Goal: Find specific page/section: Find specific page/section

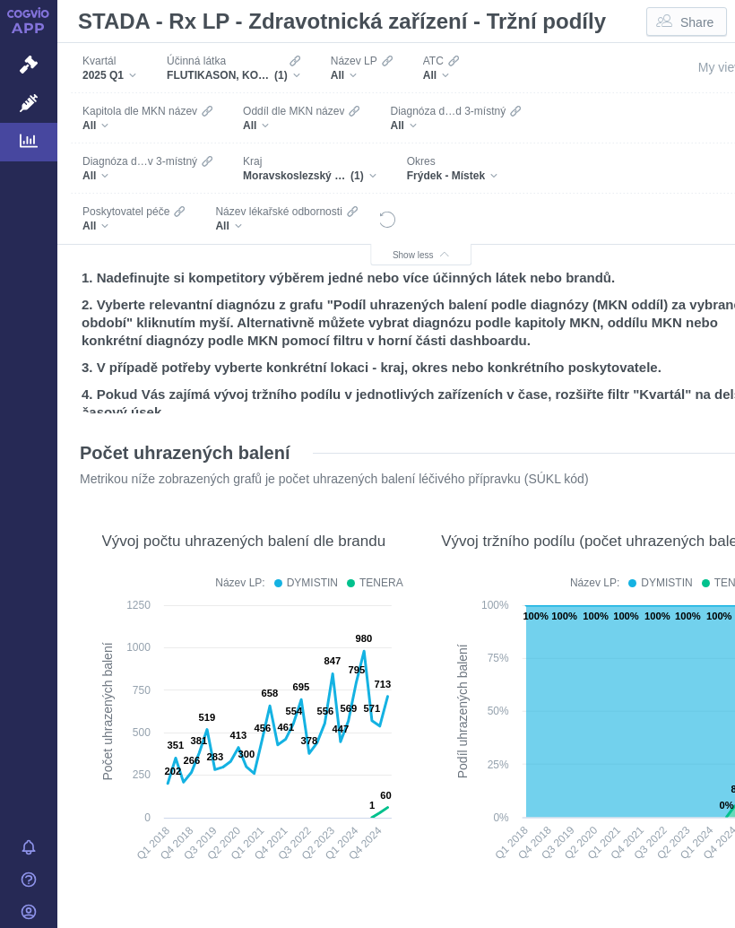
click at [111, 225] on div "All" at bounding box center [133, 226] width 102 height 14
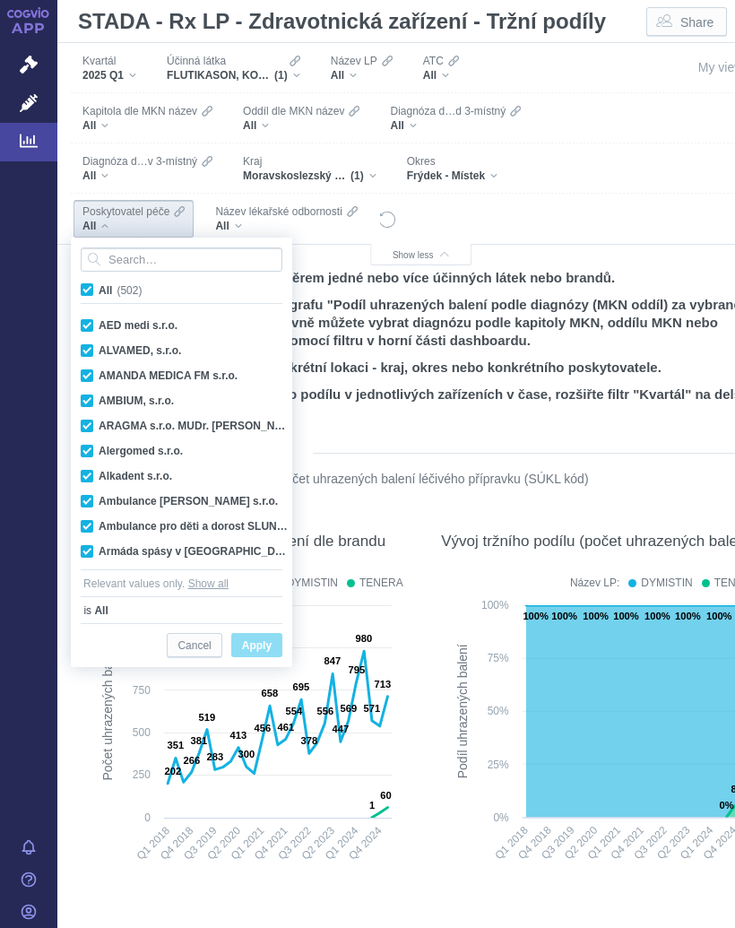
click at [95, 284] on label "All (502)" at bounding box center [114, 290] width 73 height 18
click at [99, 284] on input "All (502)" at bounding box center [105, 287] width 12 height 12
checkbox input "false"
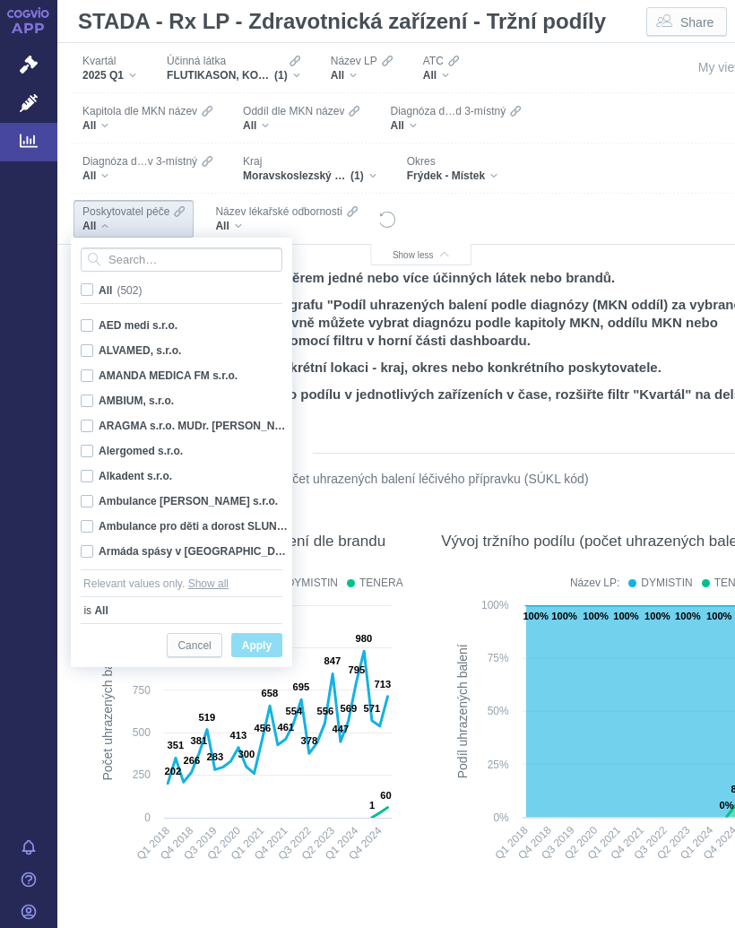
checkbox input "false"
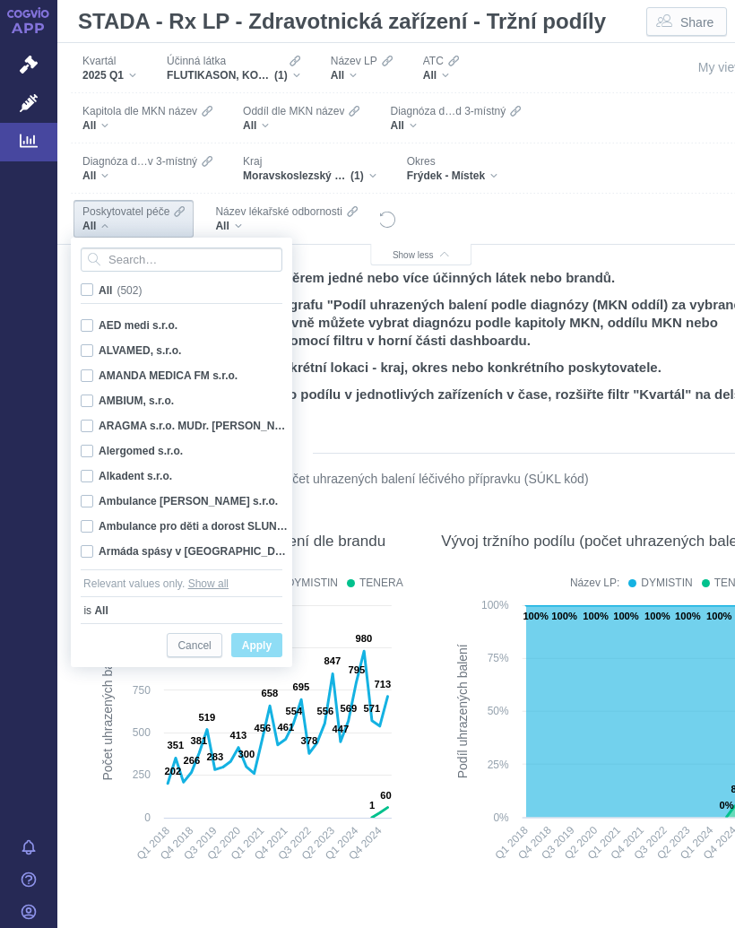
checkbox input "false"
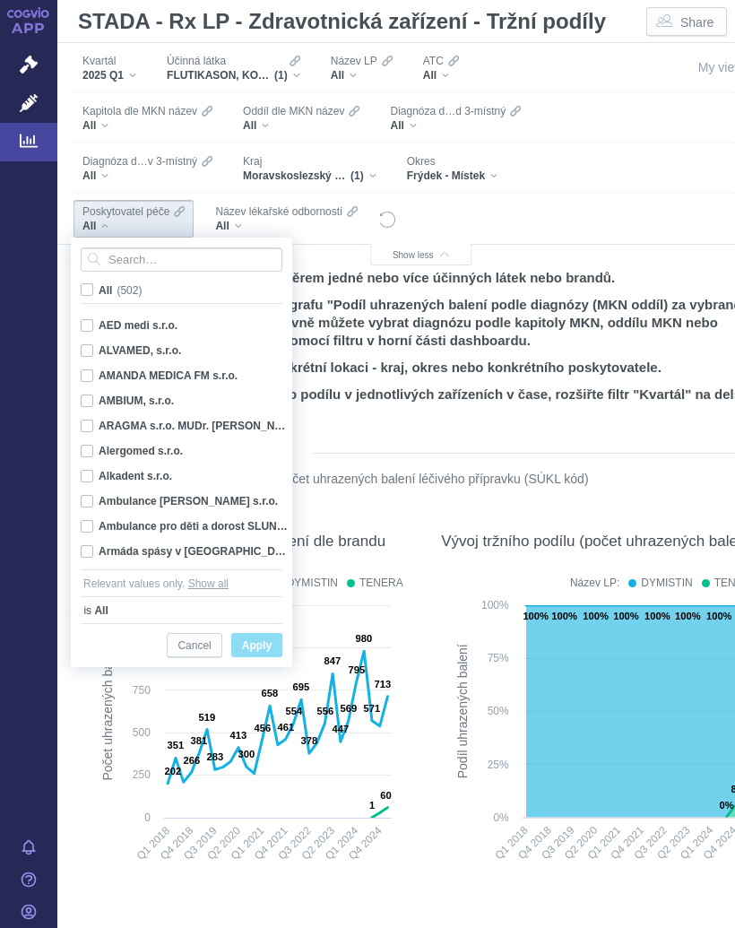
checkbox input "false"
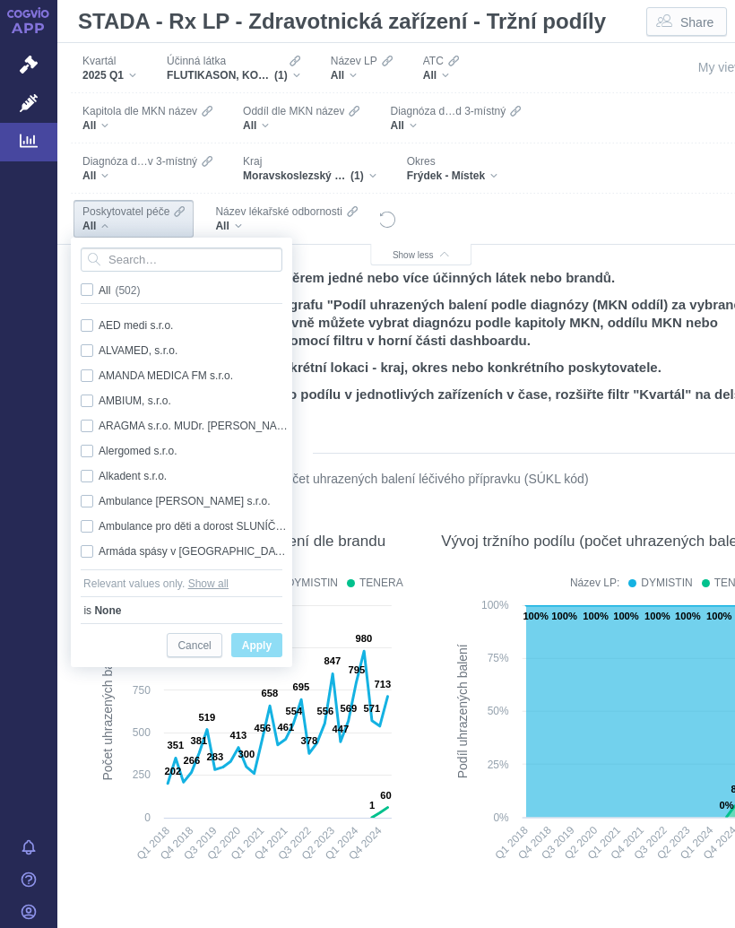
click at [99, 289] on span "All (502)" at bounding box center [119, 290] width 41 height 13
click at [99, 289] on input "All (502)" at bounding box center [105, 287] width 12 height 12
checkbox input "true"
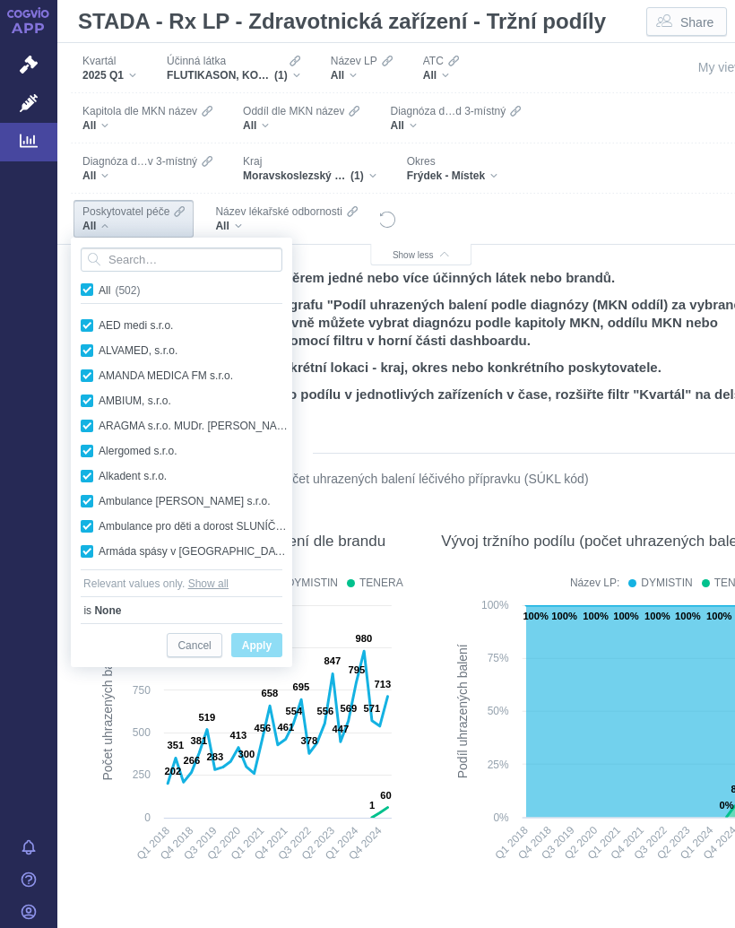
checkbox input "true"
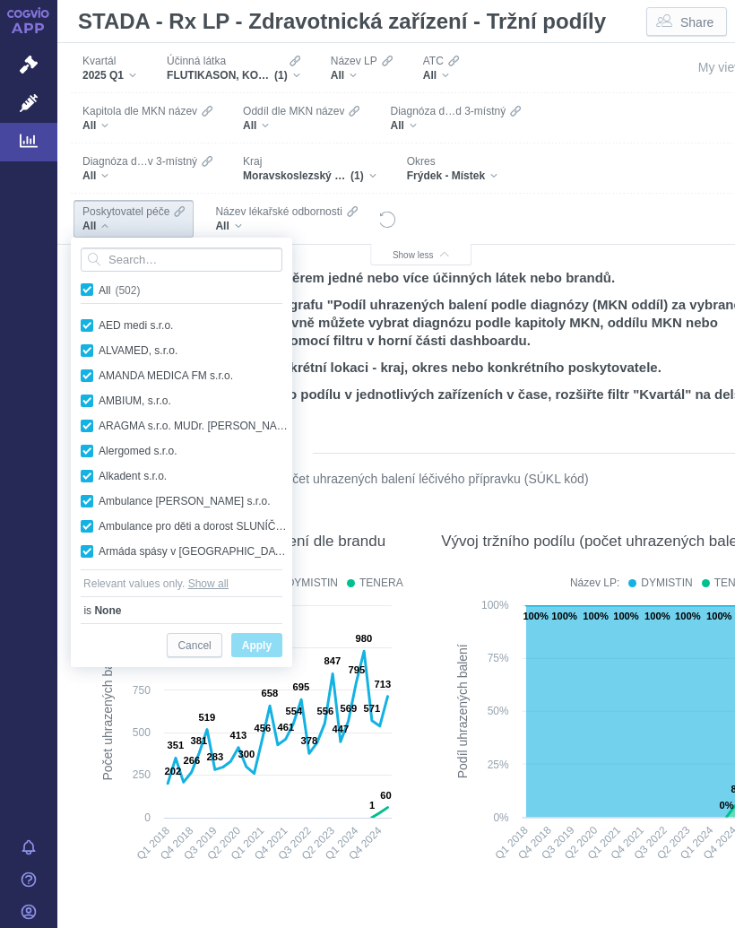
checkbox input "true"
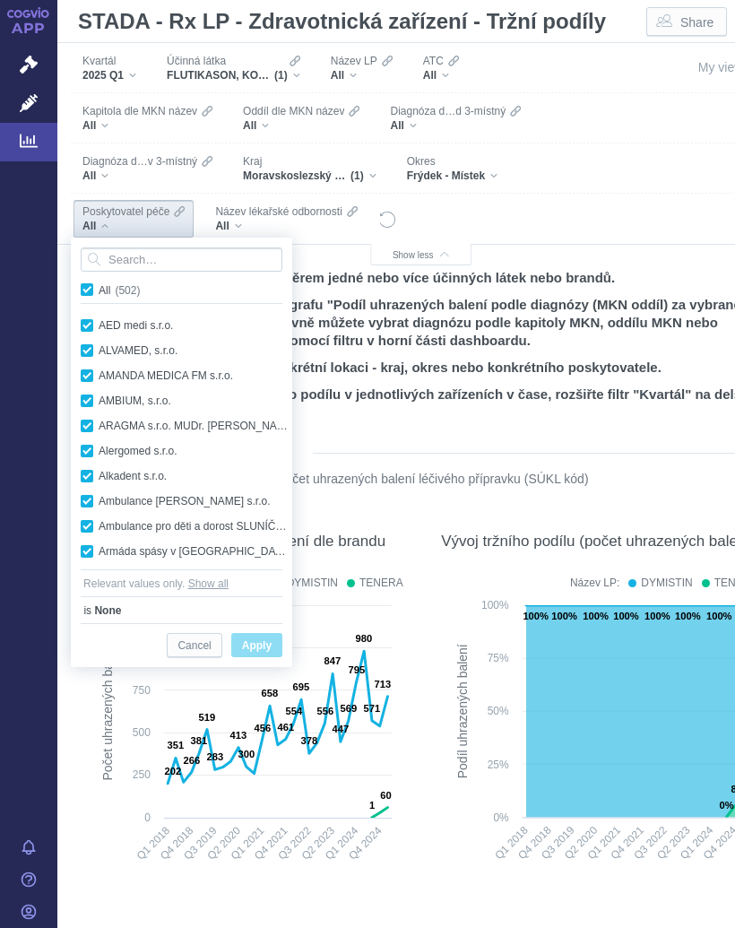
checkbox input "true"
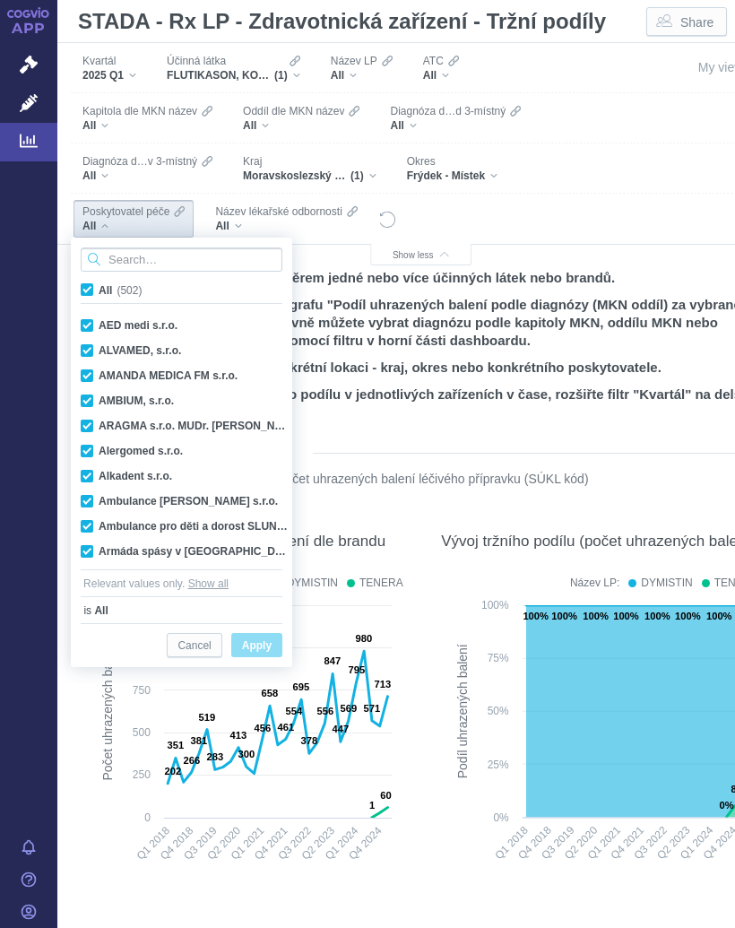
click at [140, 255] on input "Search attribute values" at bounding box center [182, 259] width 202 height 24
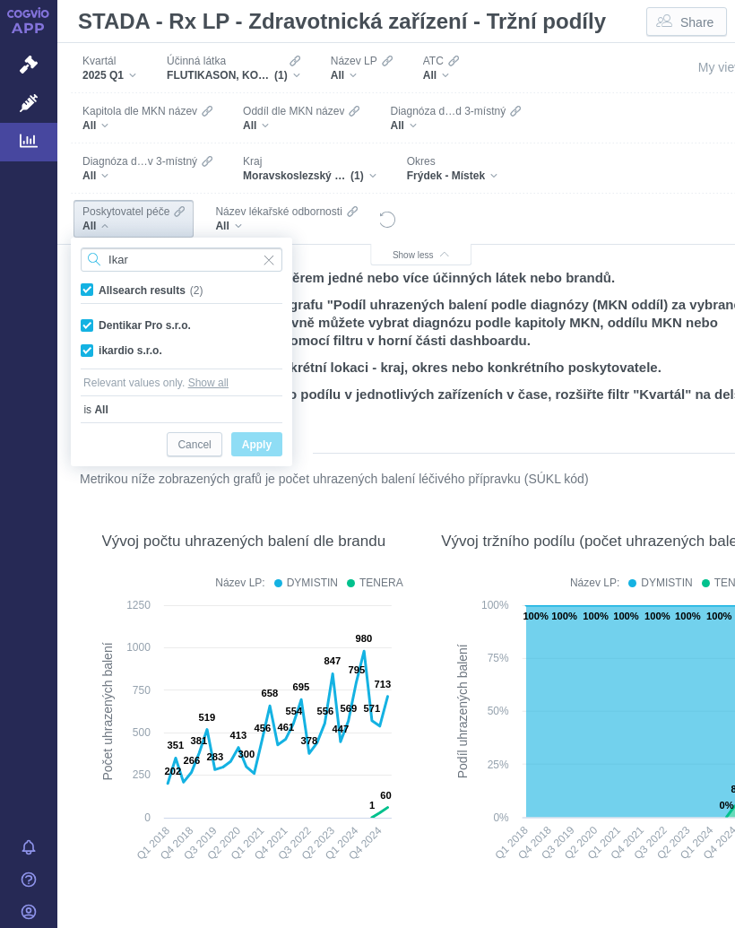
type input "Ikar"
click at [147, 351] on div "ikardio s.r.o. Only" at bounding box center [182, 350] width 220 height 25
checkbox input "false"
click at [0, 0] on span "Only" at bounding box center [0, 0] width 0 height 0
checkbox input "false"
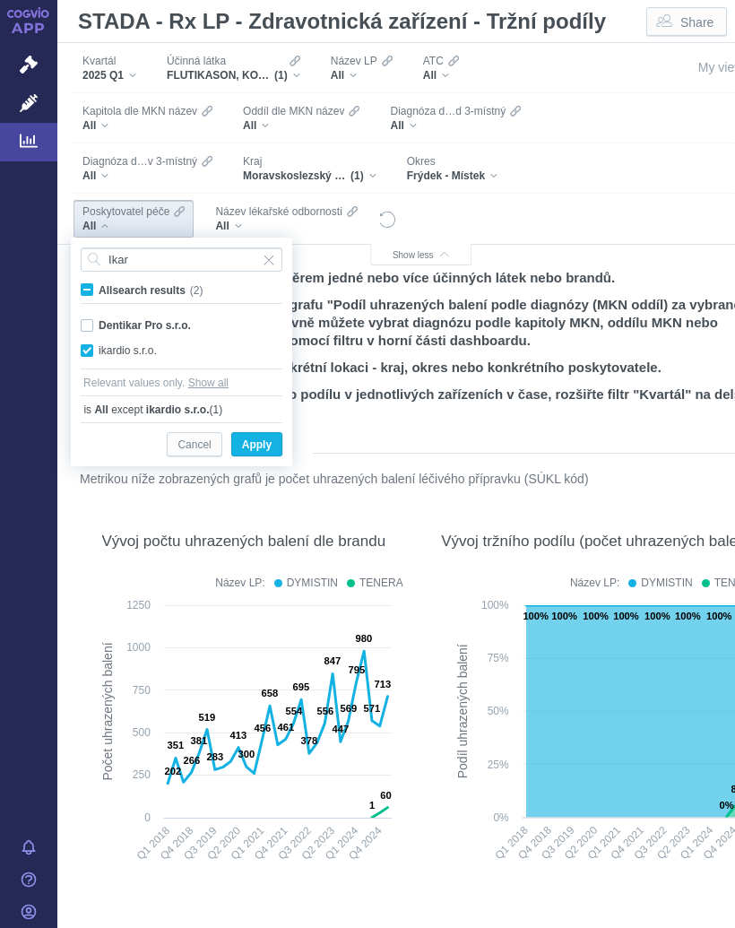
checkbox input "true"
click at [0, 0] on span "Only" at bounding box center [0, 0] width 0 height 0
click at [269, 446] on span "Apply" at bounding box center [257, 445] width 30 height 22
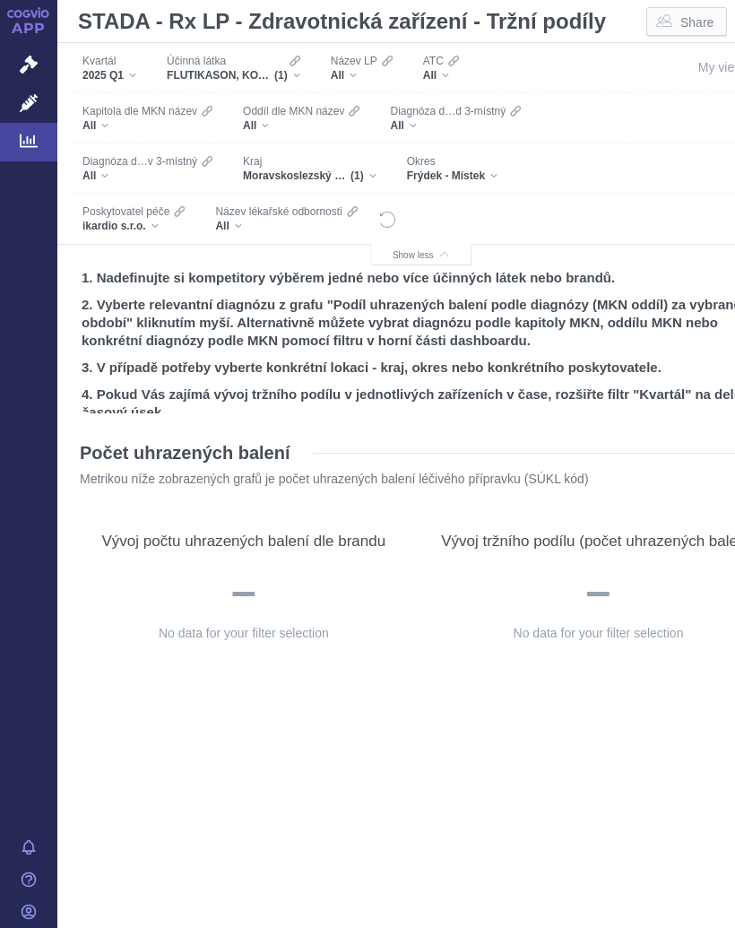
click at [298, 67] on icon "Filters" at bounding box center [294, 61] width 11 height 14
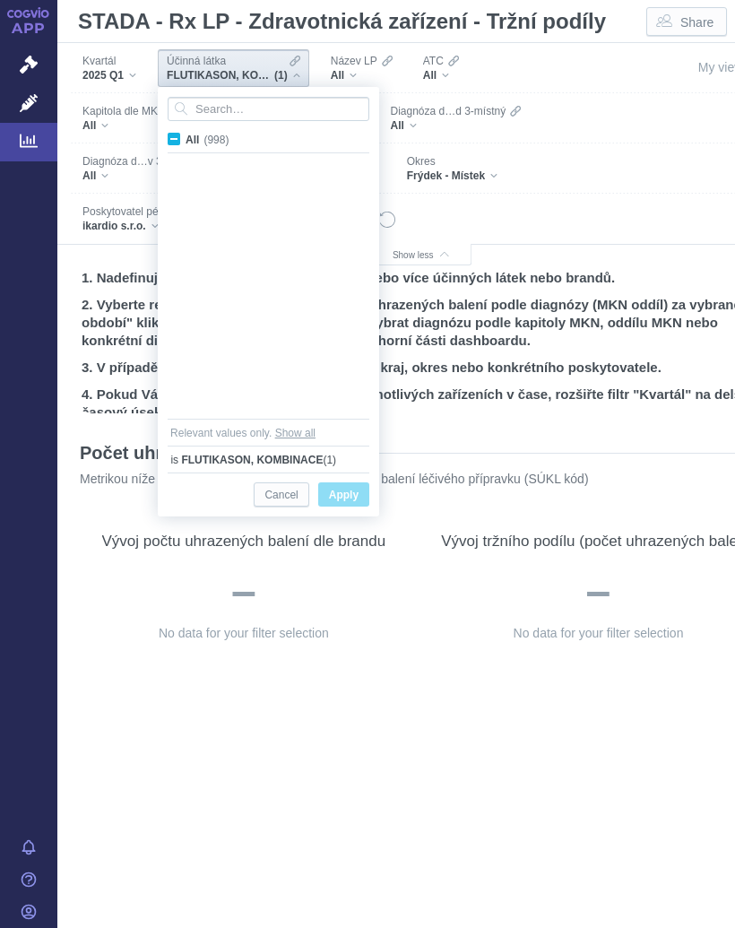
scroll to position [7691, 0]
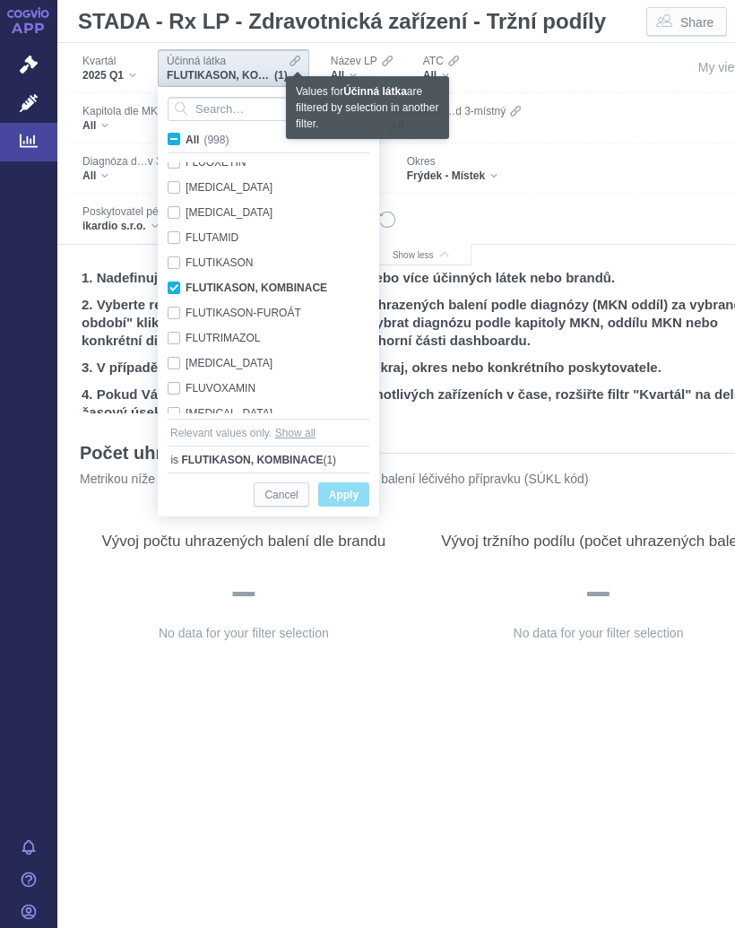
click at [180, 130] on label "All (998)" at bounding box center [201, 139] width 73 height 18
click at [186, 130] on input "All (998)" at bounding box center [192, 136] width 12 height 12
checkbox input "true"
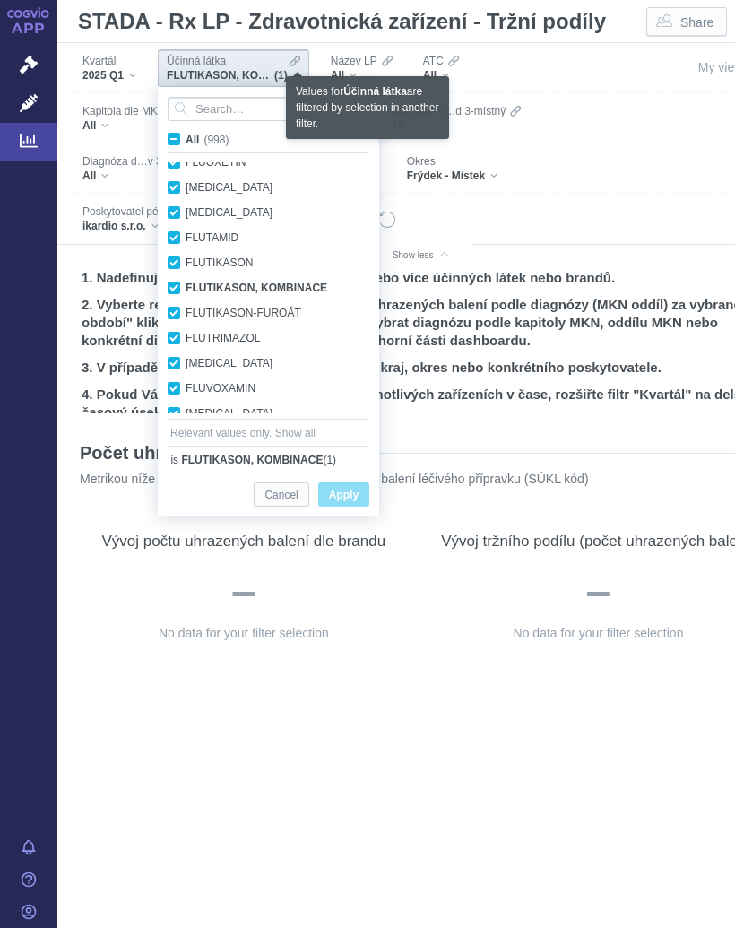
checkbox input "true"
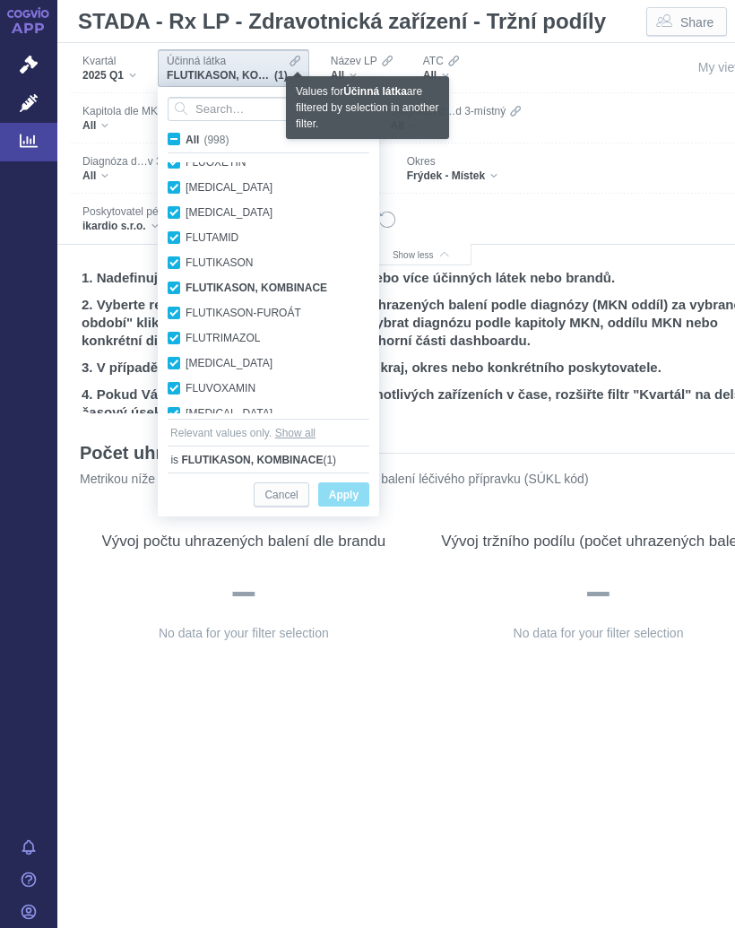
checkbox input "true"
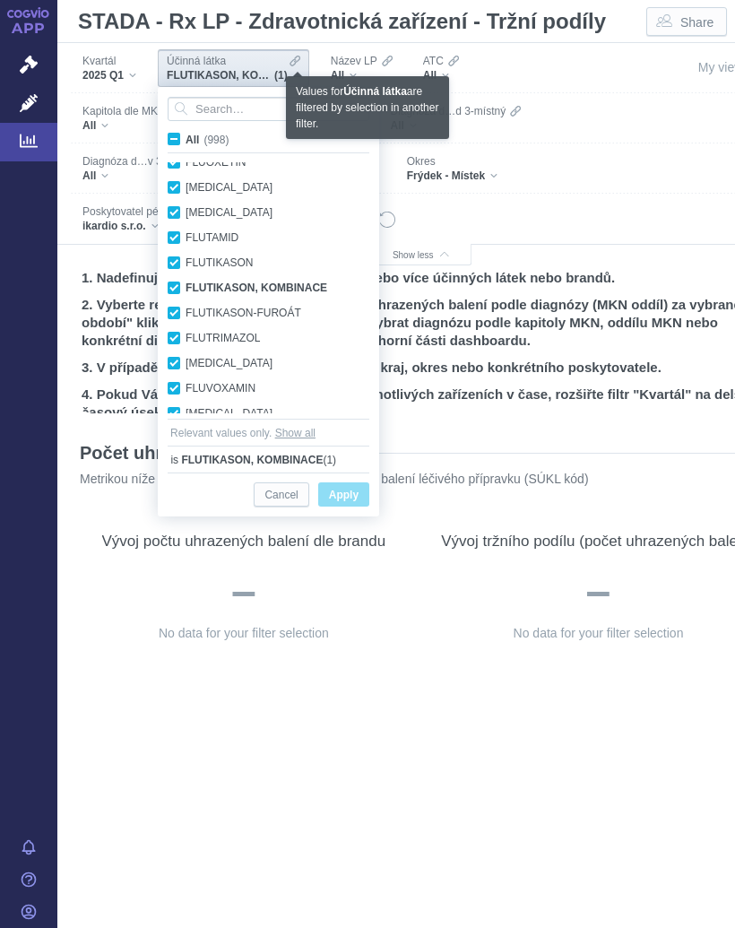
checkbox input "true"
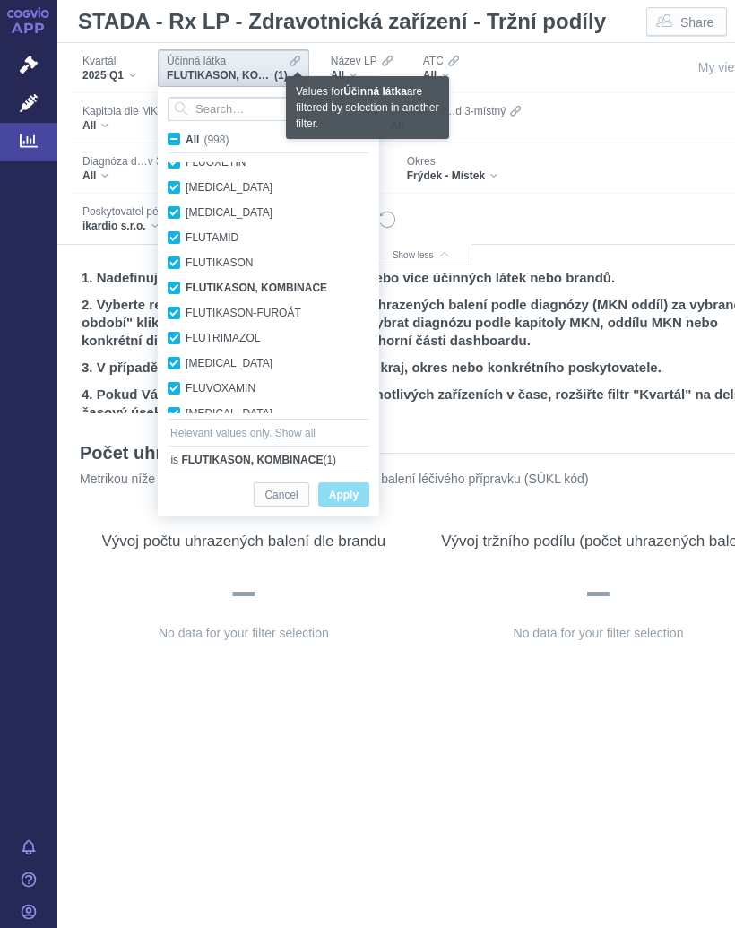
checkbox input "true"
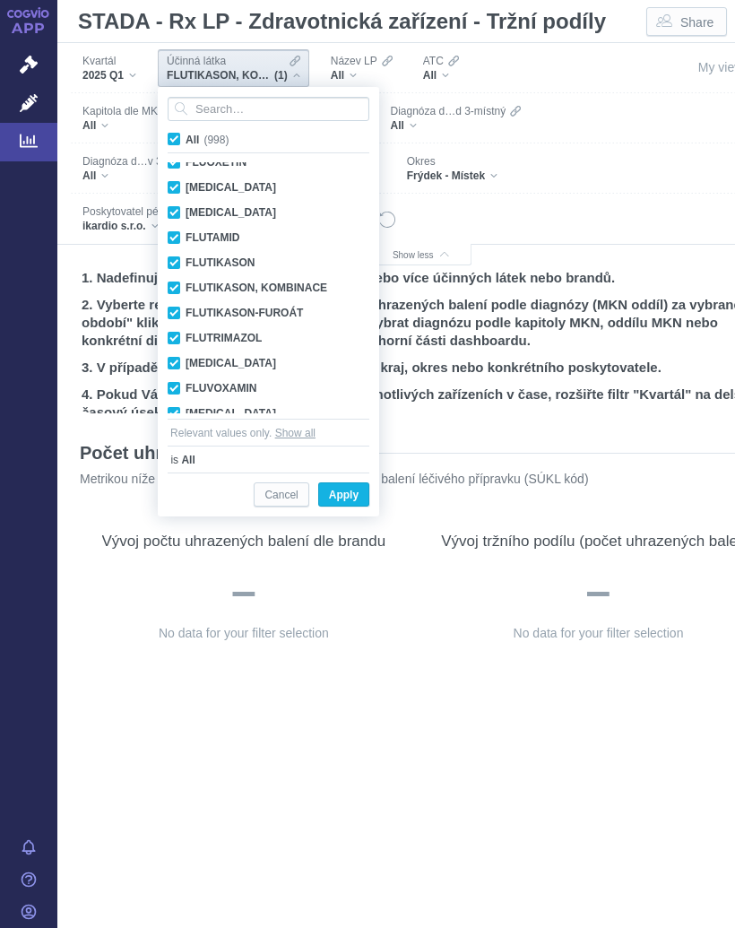
click at [186, 138] on input "All (998)" at bounding box center [192, 136] width 12 height 12
checkbox input "false"
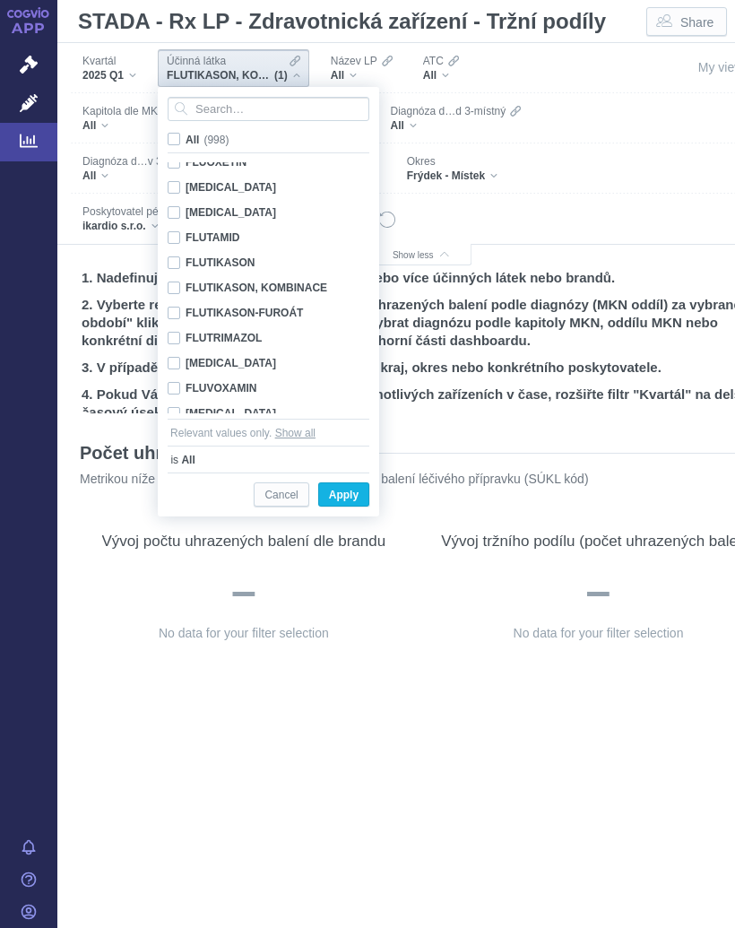
checkbox input "false"
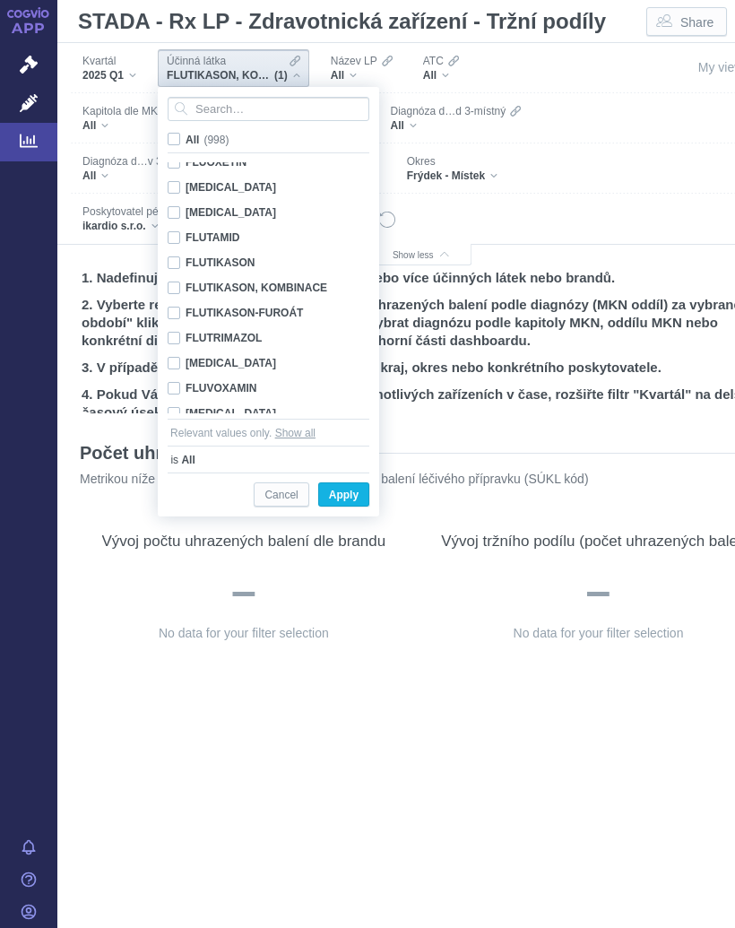
checkbox input "false"
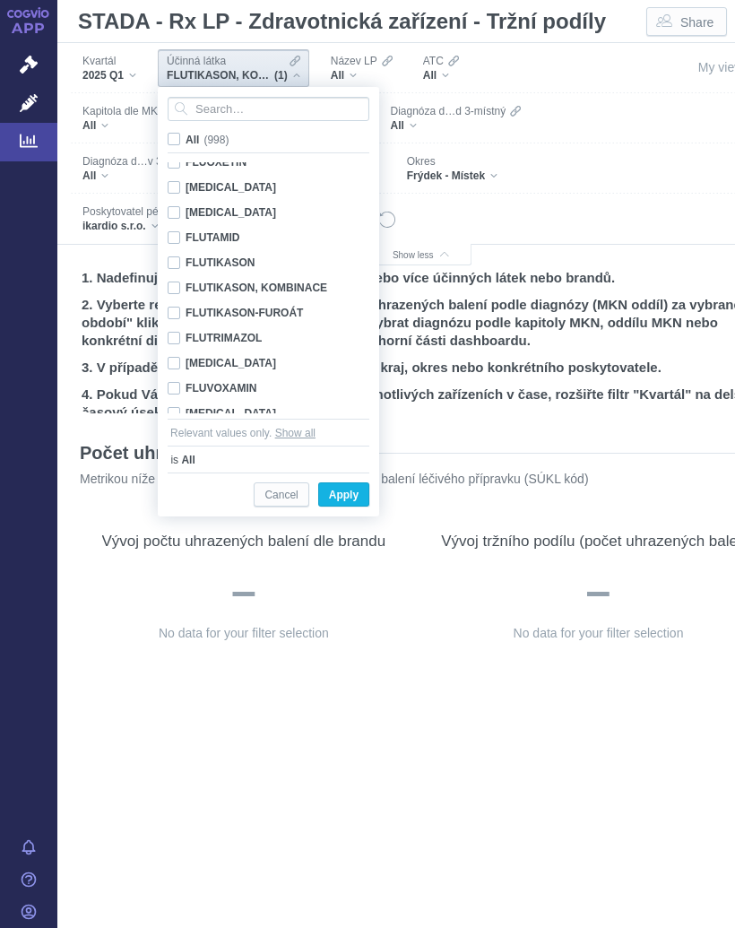
checkbox input "false"
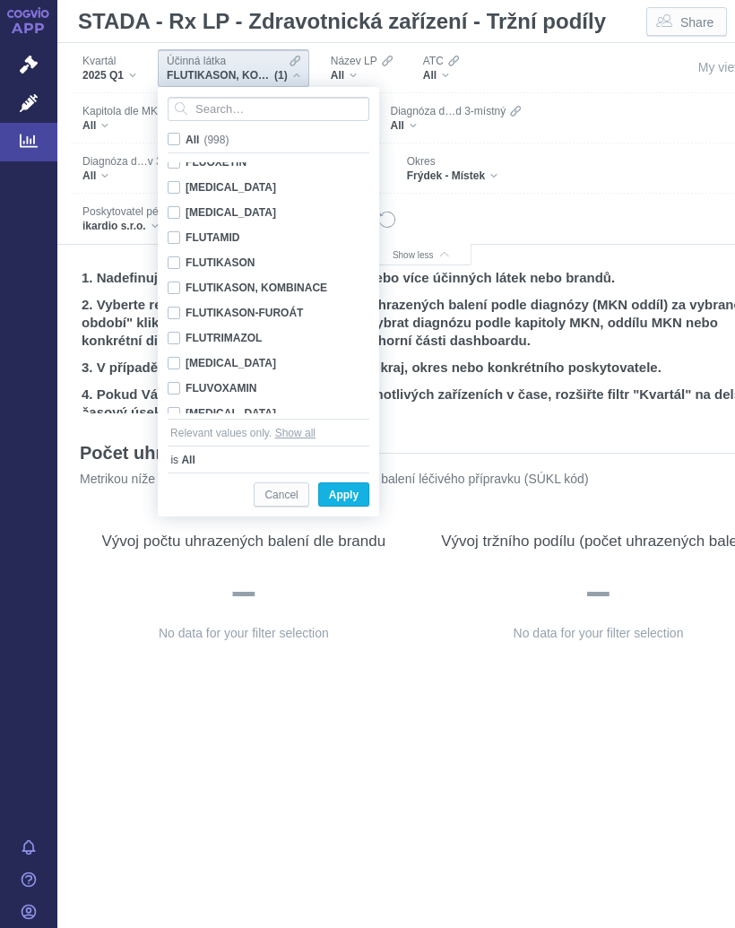
checkbox input "false"
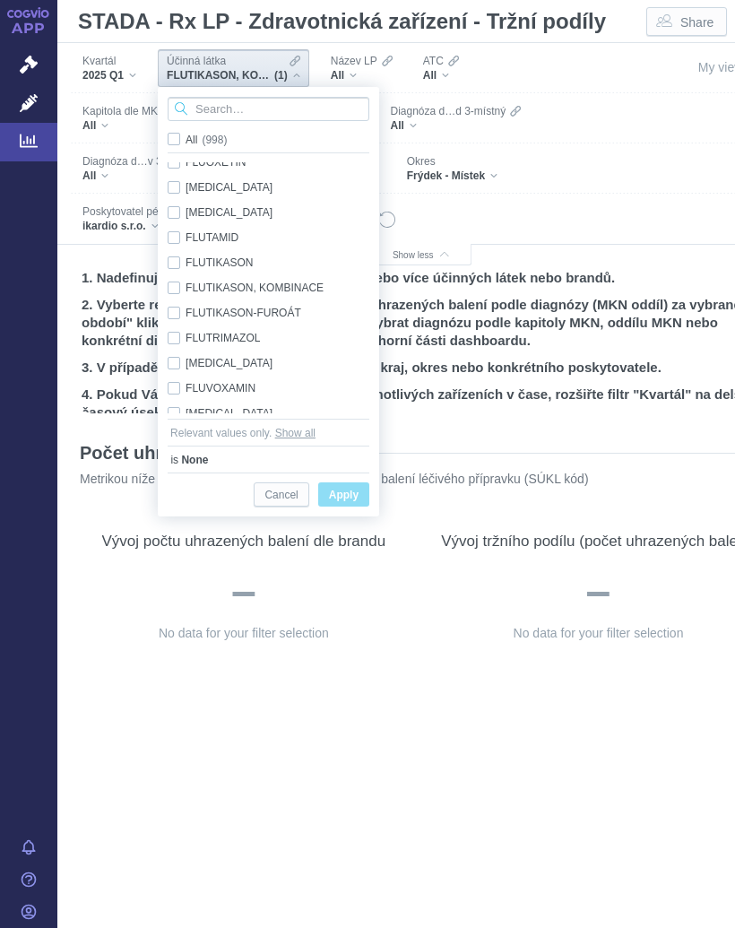
click at [258, 105] on input "Search attribute values" at bounding box center [269, 109] width 202 height 24
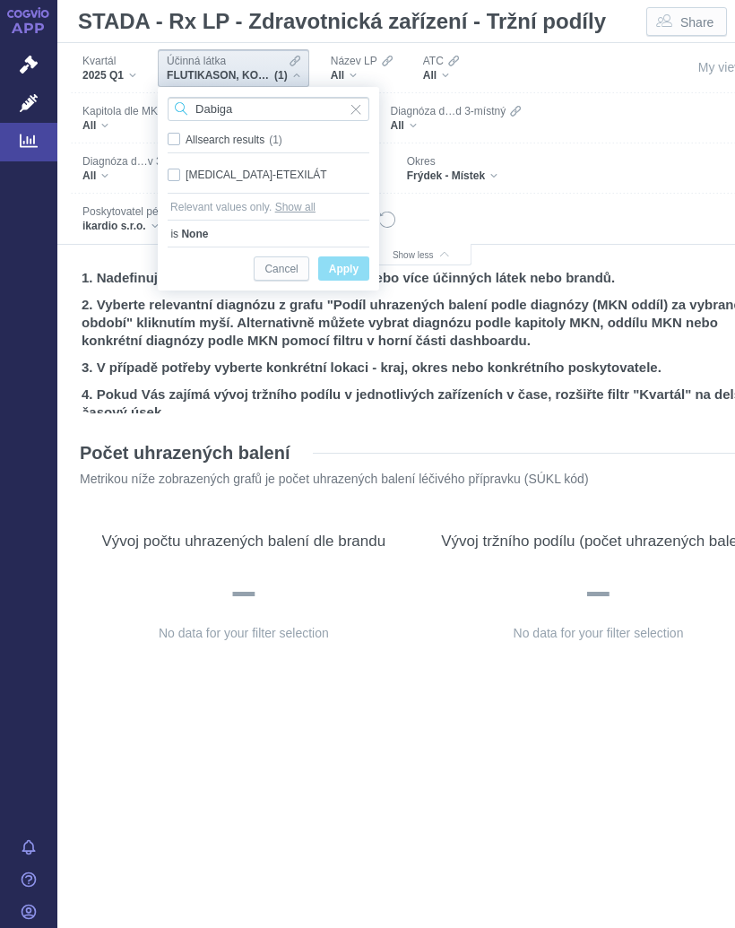
type input "Dabiga"
click at [238, 173] on div "[MEDICAL_DATA]-ETEXILÁT Only" at bounding box center [269, 174] width 220 height 25
checkbox input "true"
click at [0, 0] on span "Only" at bounding box center [0, 0] width 0 height 0
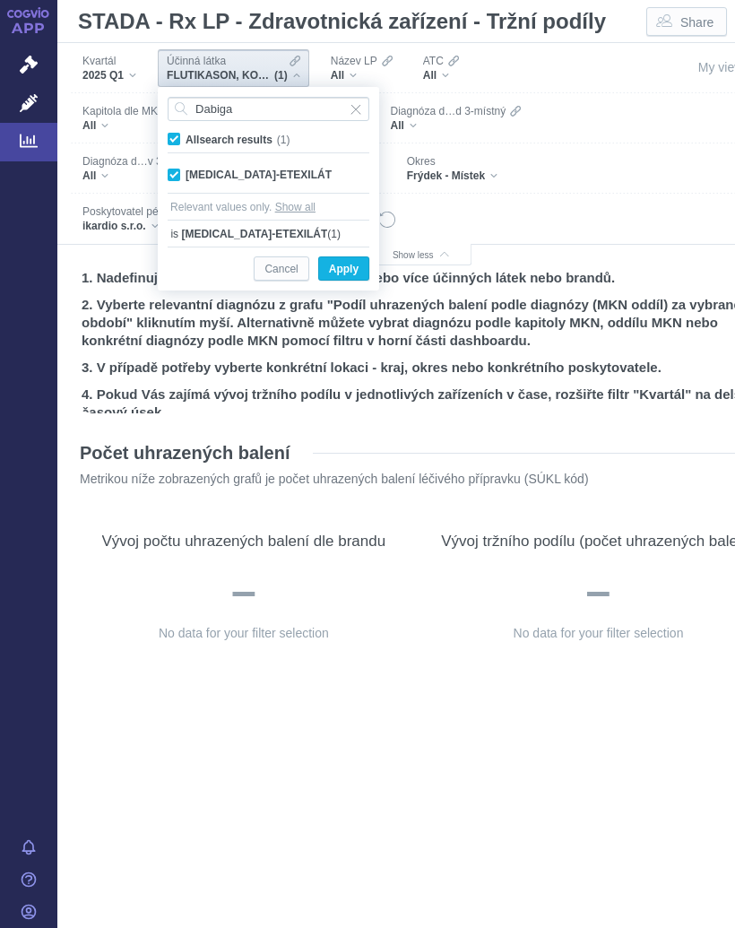
click at [350, 265] on span "Apply" at bounding box center [344, 269] width 30 height 22
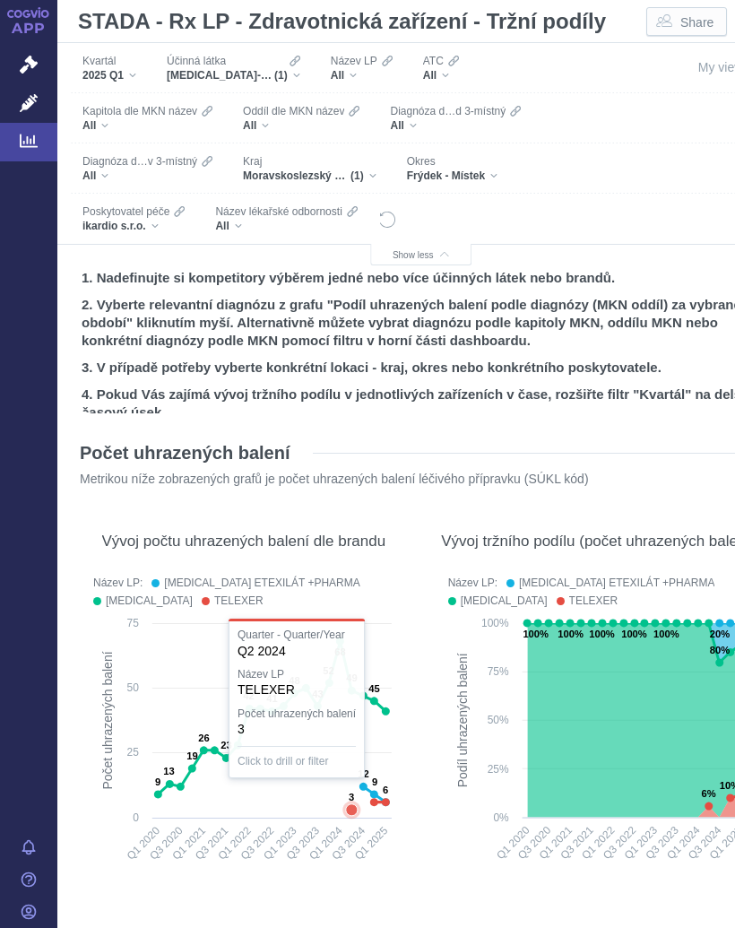
click at [353, 813] on icon at bounding box center [352, 810] width 12 height 12
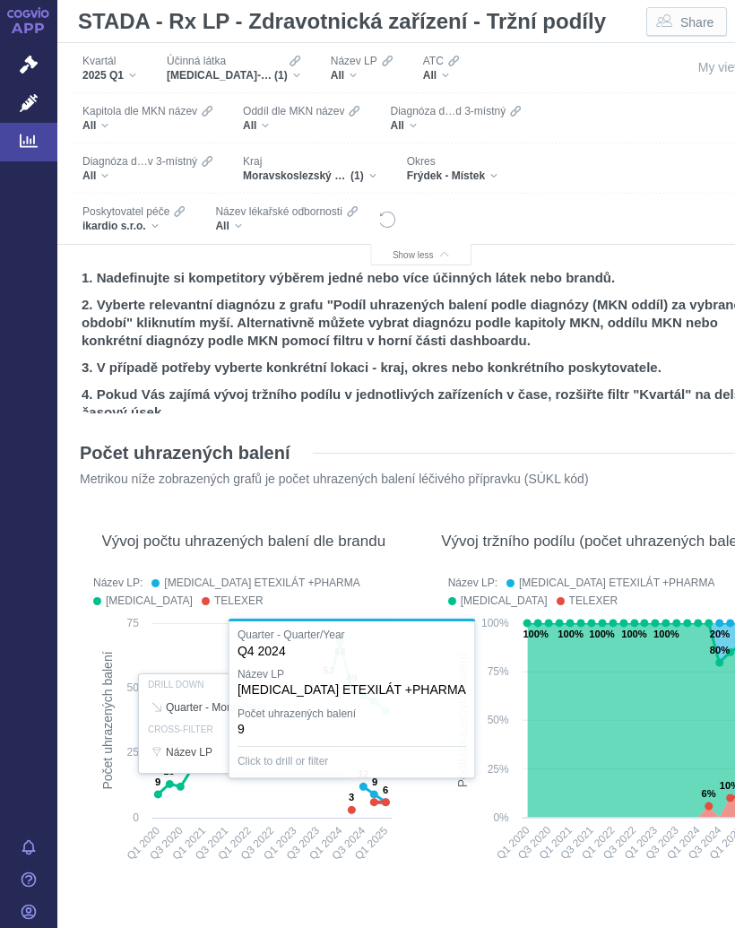
click at [371, 784] on div at bounding box center [243, 723] width 319 height 308
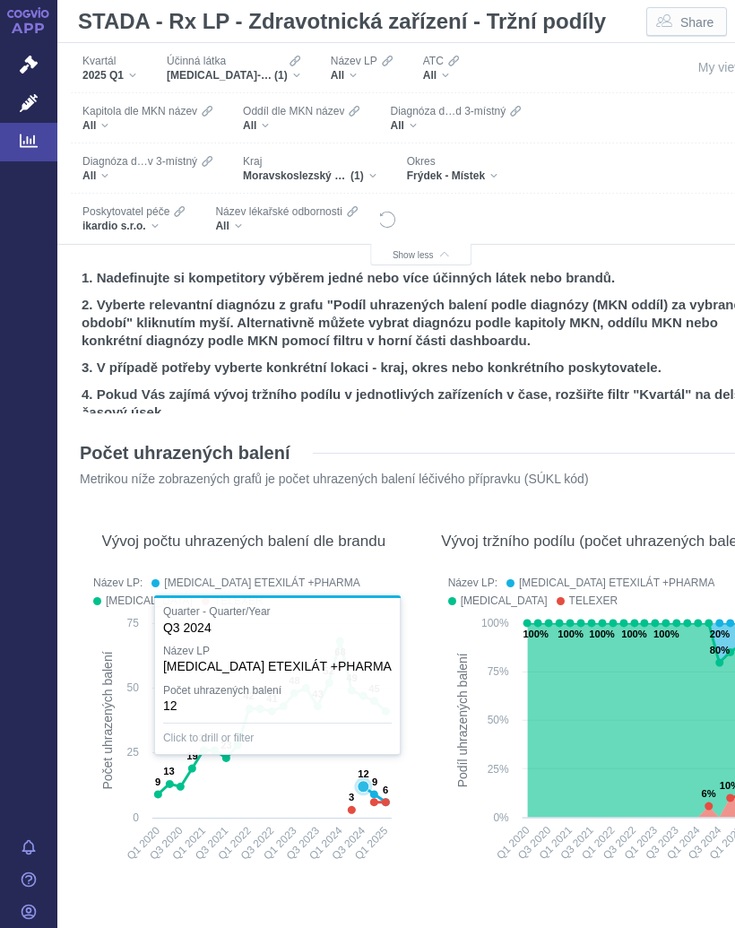
click at [365, 802] on icon at bounding box center [368, 806] width 34 height 8
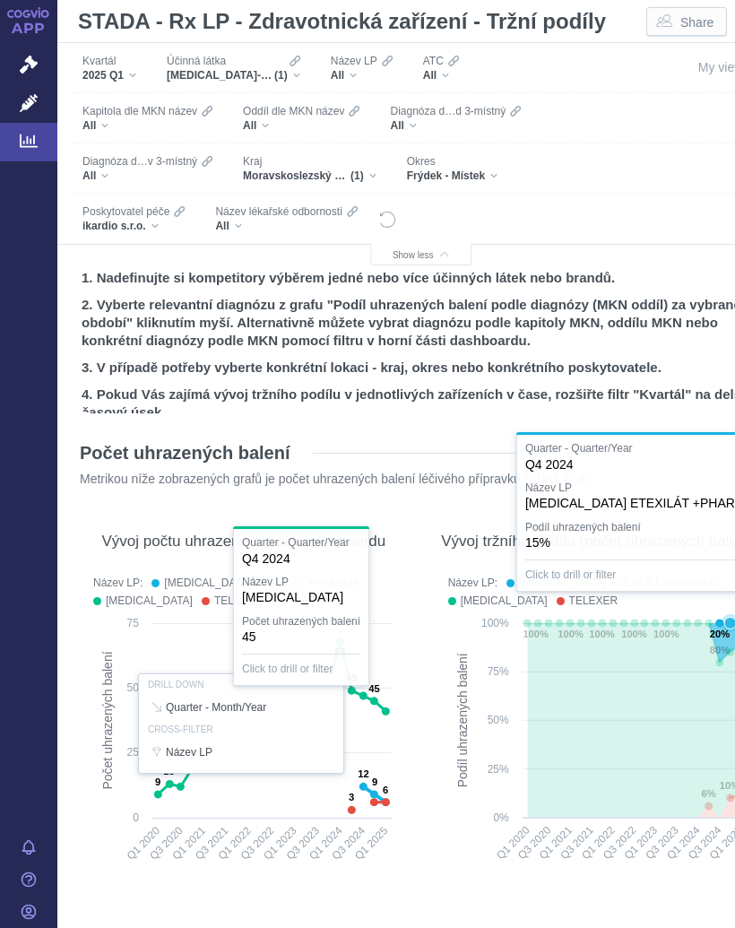
click at [722, 630] on text "20%" at bounding box center [720, 633] width 20 height 11
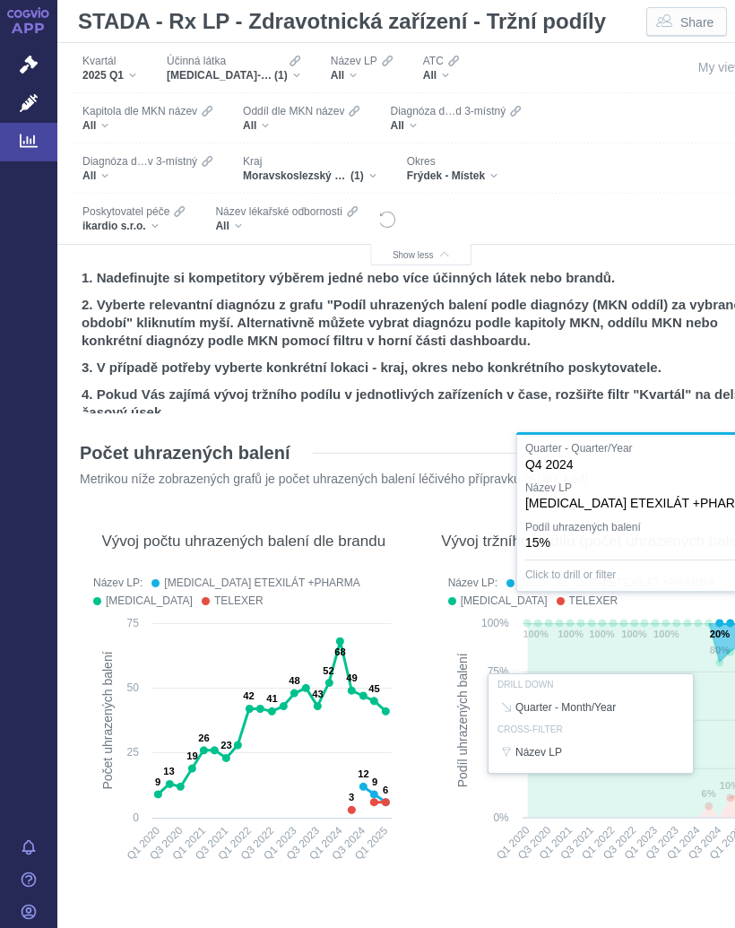
click at [374, 701] on icon at bounding box center [374, 701] width 0 height 0
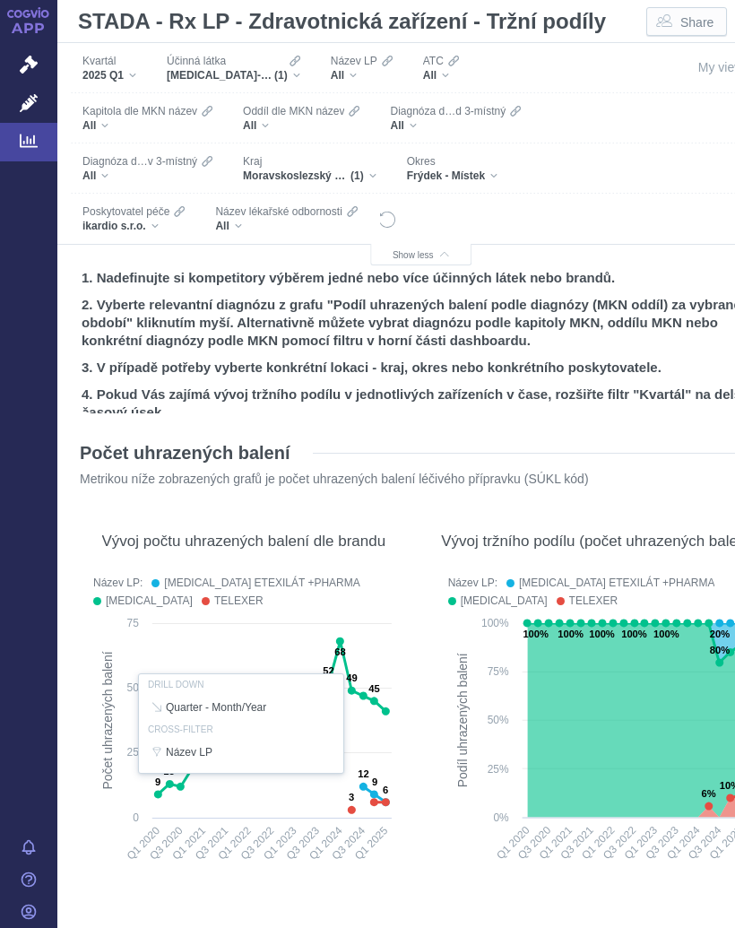
click at [294, 78] on div "[MEDICAL_DATA]-ETEXILÁT (1)" at bounding box center [234, 75] width 134 height 14
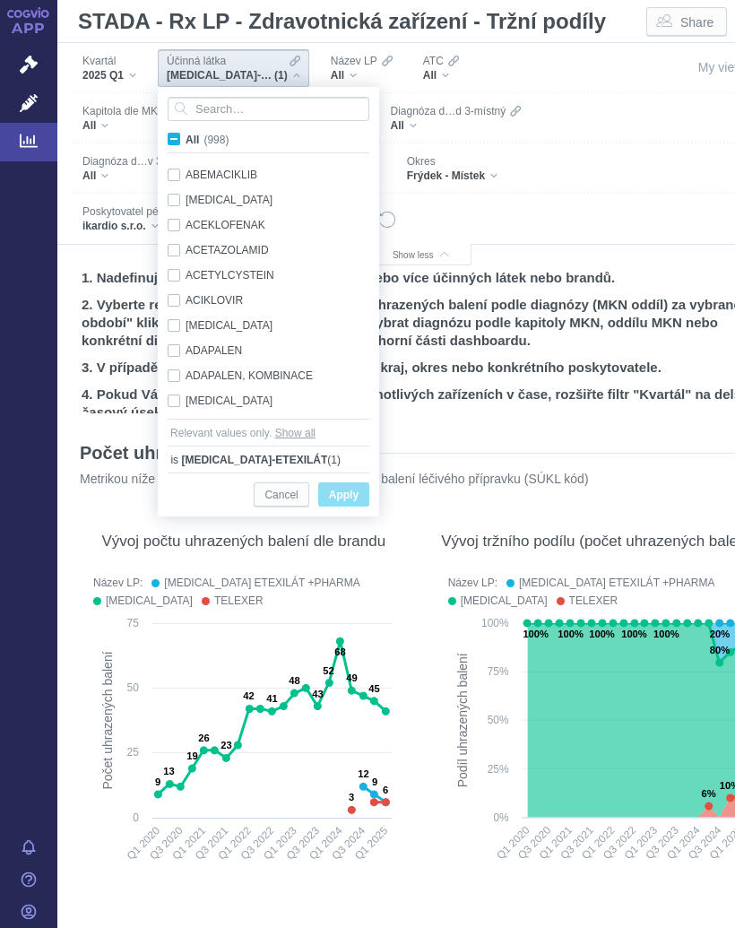
scroll to position [4278, 0]
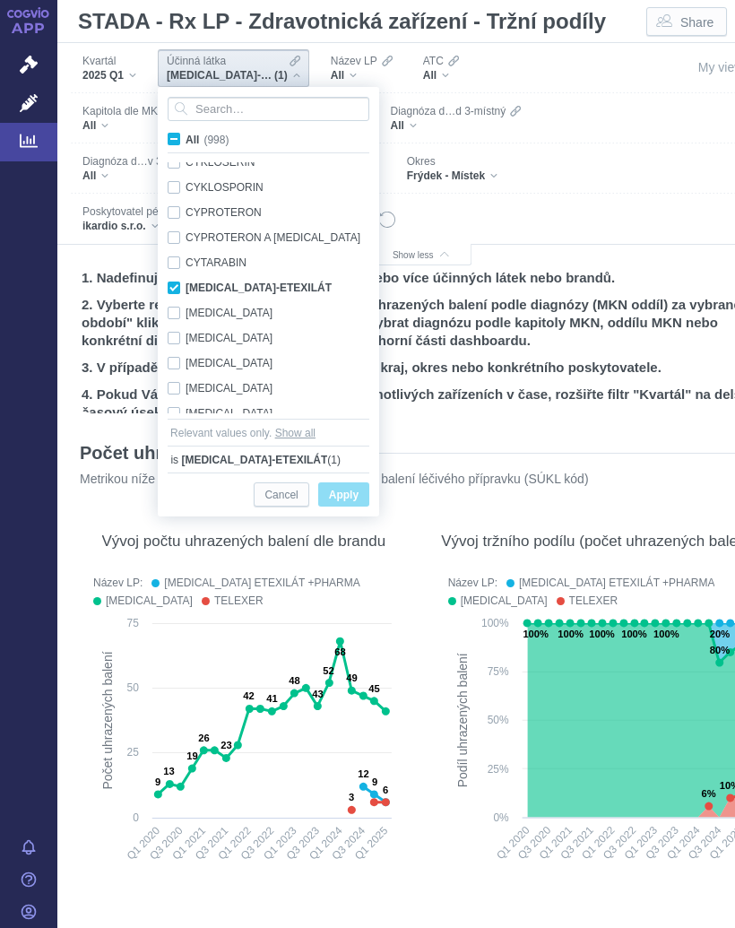
click at [186, 139] on span "All (998)" at bounding box center [207, 140] width 43 height 13
click at [186, 139] on input "All (998)" at bounding box center [192, 136] width 12 height 12
checkbox input "true"
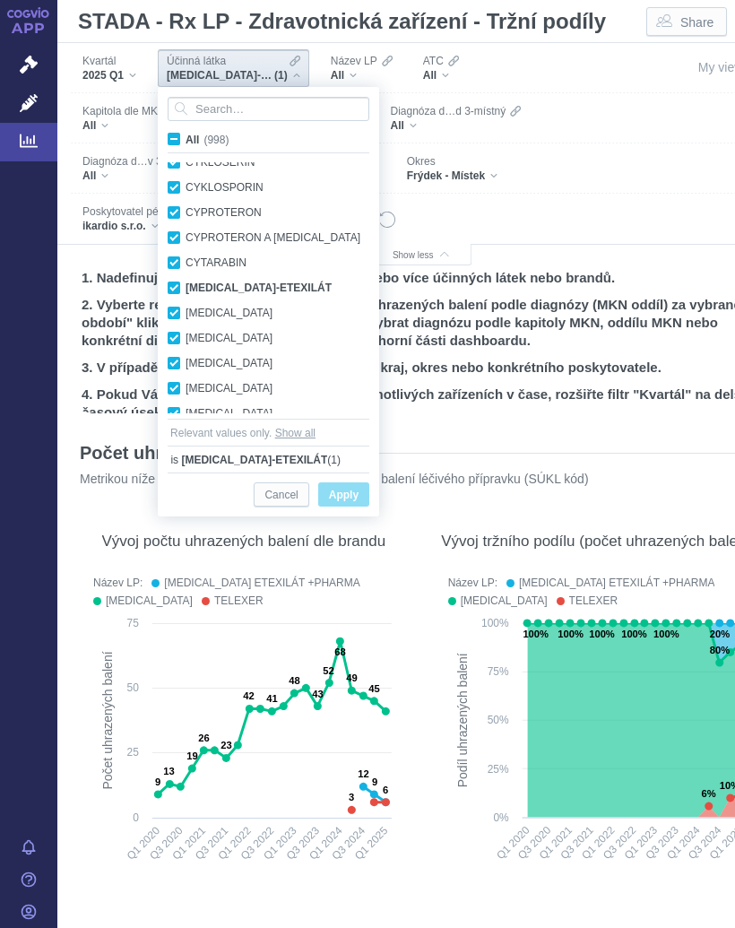
checkbox input "true"
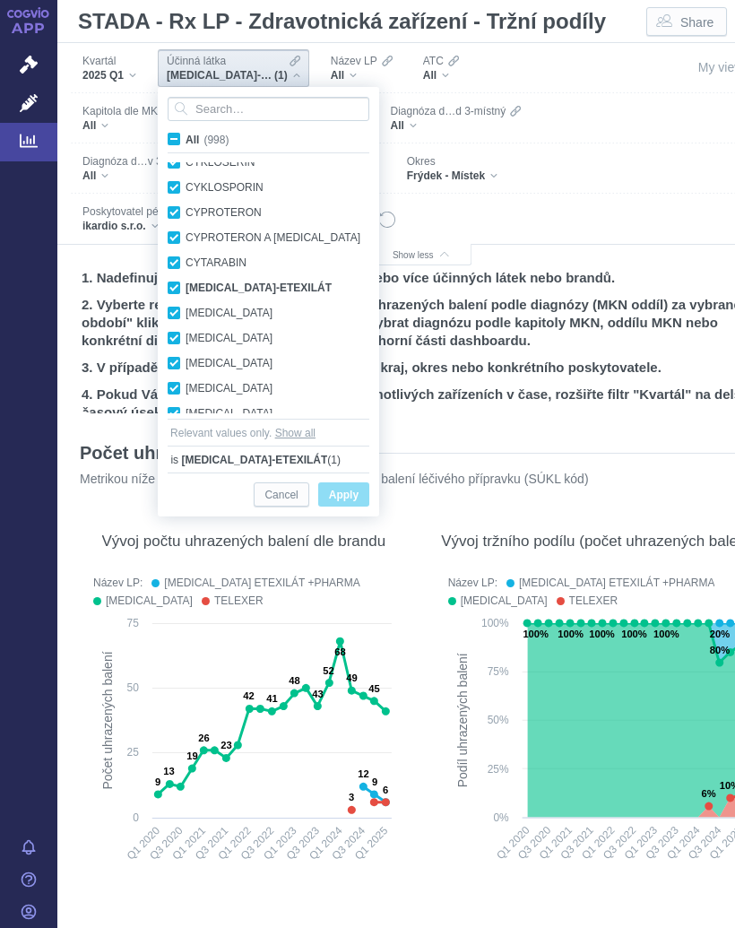
checkbox input "true"
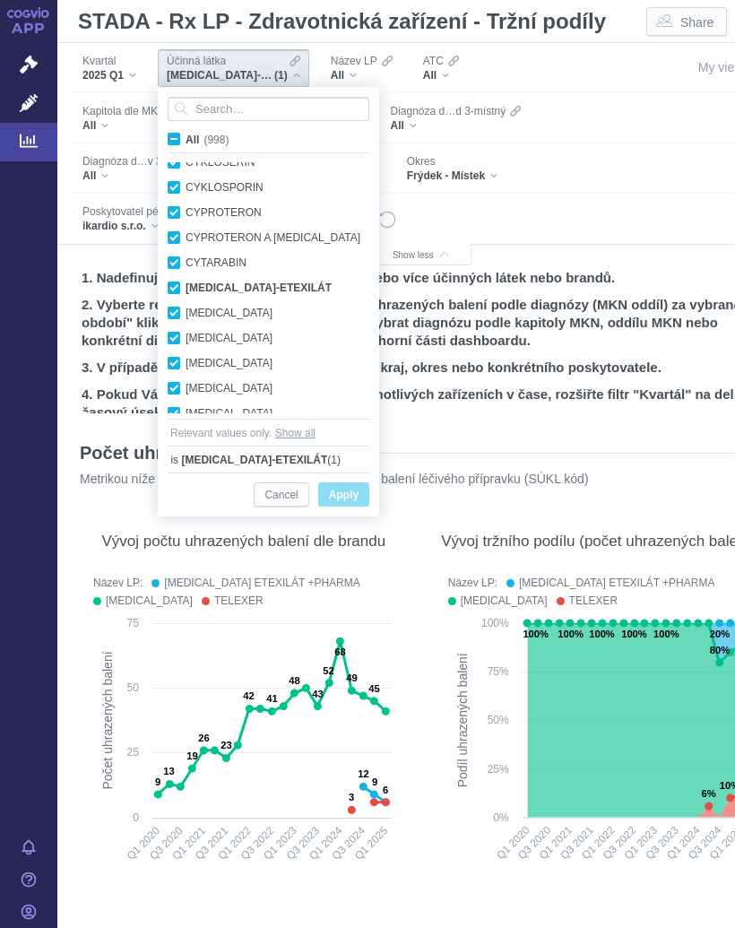
checkbox input "true"
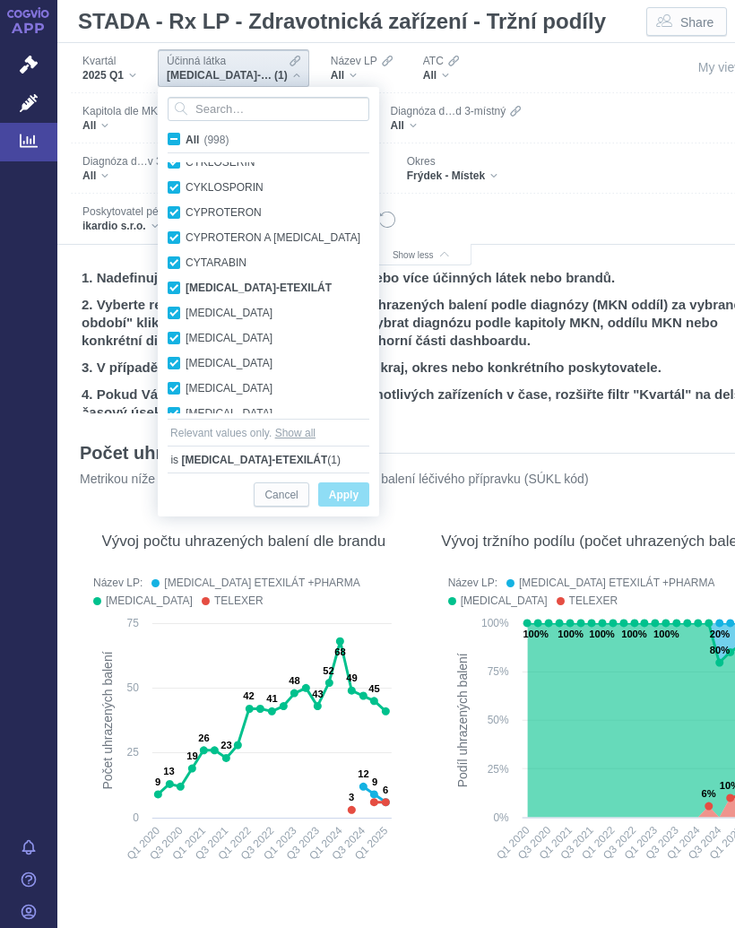
checkbox input "true"
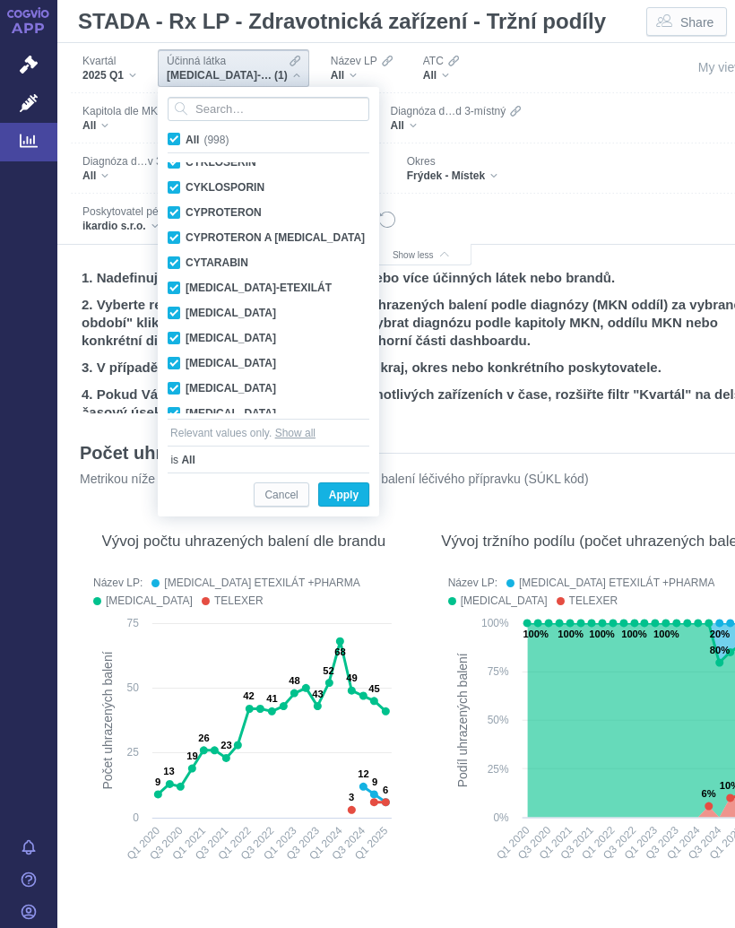
click at [186, 140] on span "All (998)" at bounding box center [207, 140] width 43 height 13
click at [186, 140] on input "All (998)" at bounding box center [192, 136] width 12 height 12
checkbox input "false"
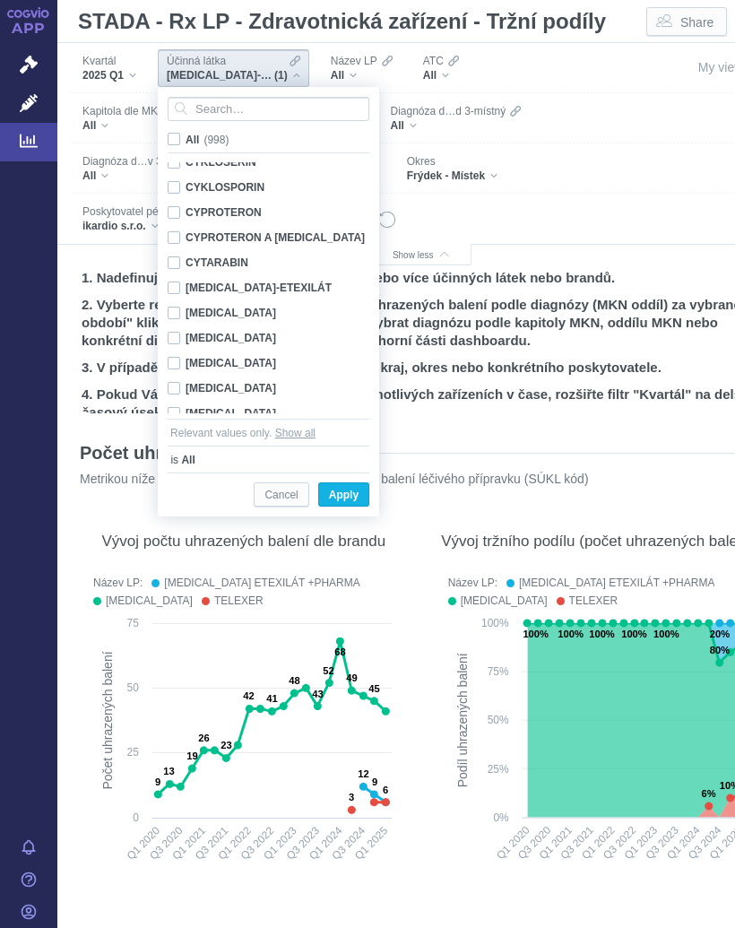
checkbox input "false"
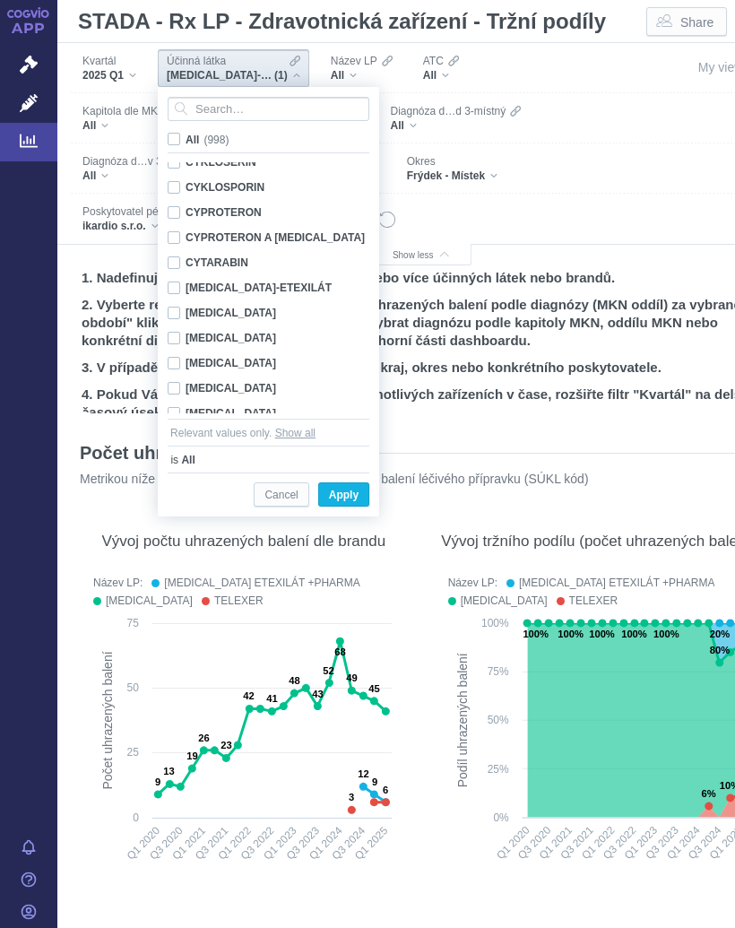
checkbox input "false"
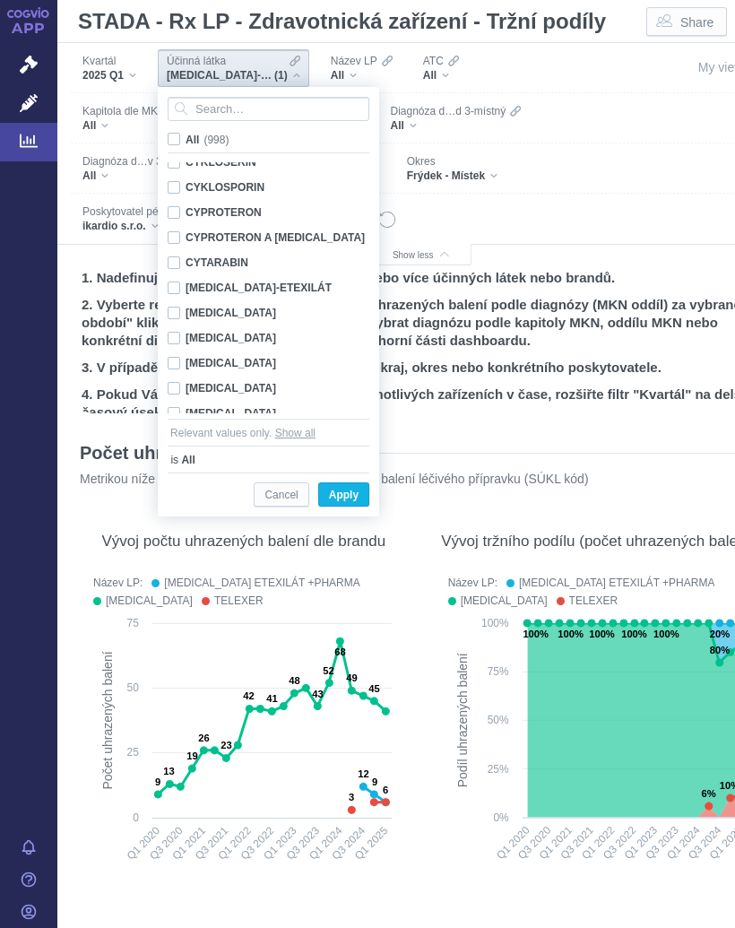
checkbox input "false"
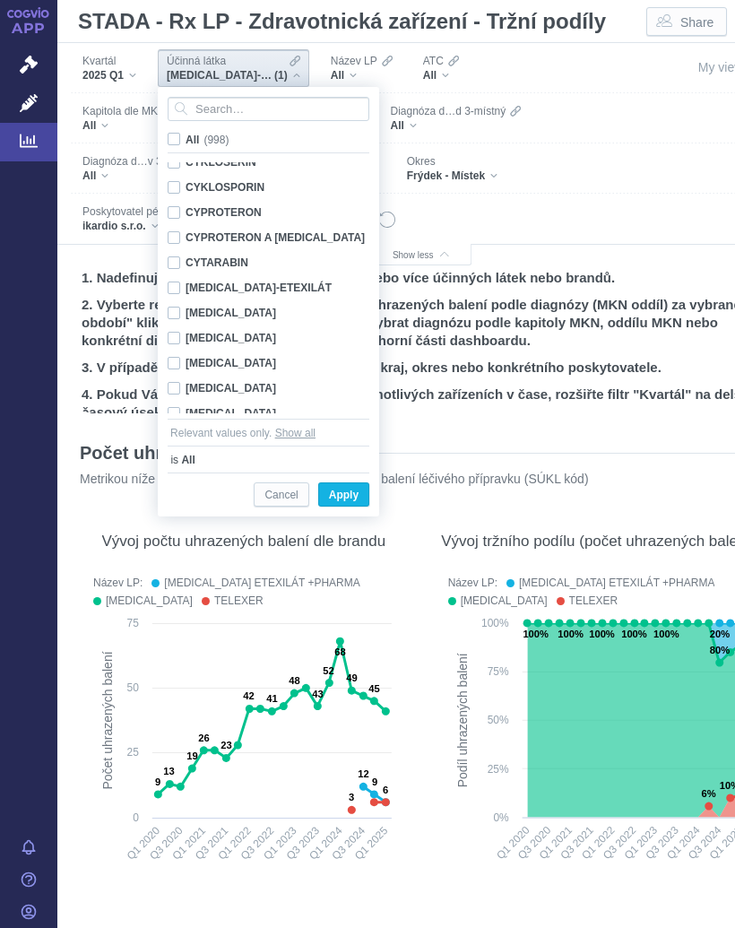
checkbox input "false"
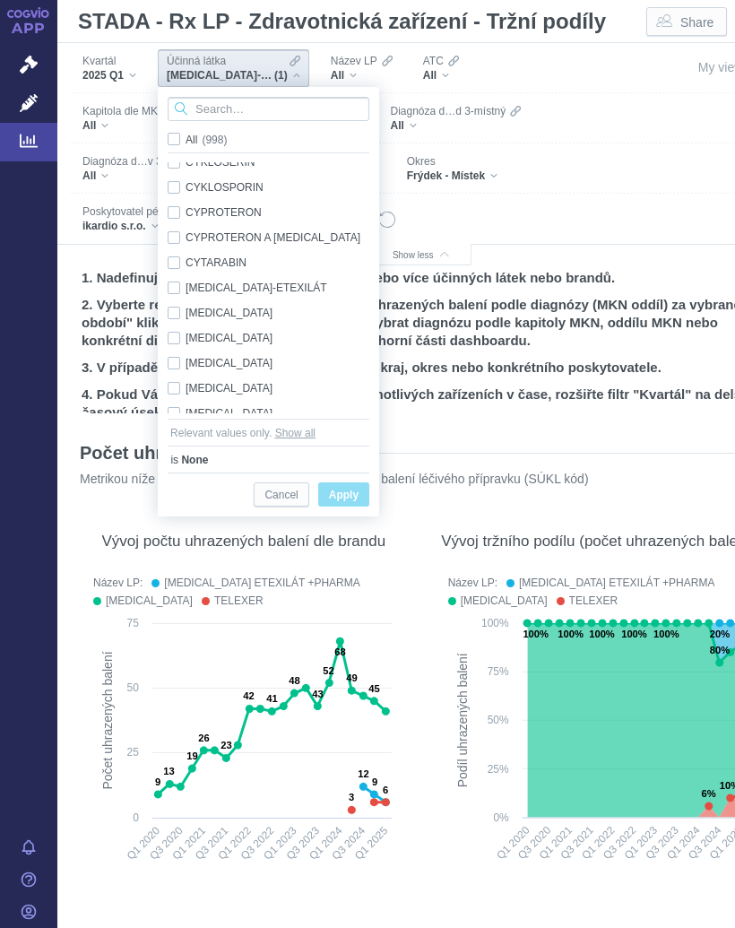
click at [247, 103] on input "Search attribute values" at bounding box center [269, 109] width 202 height 24
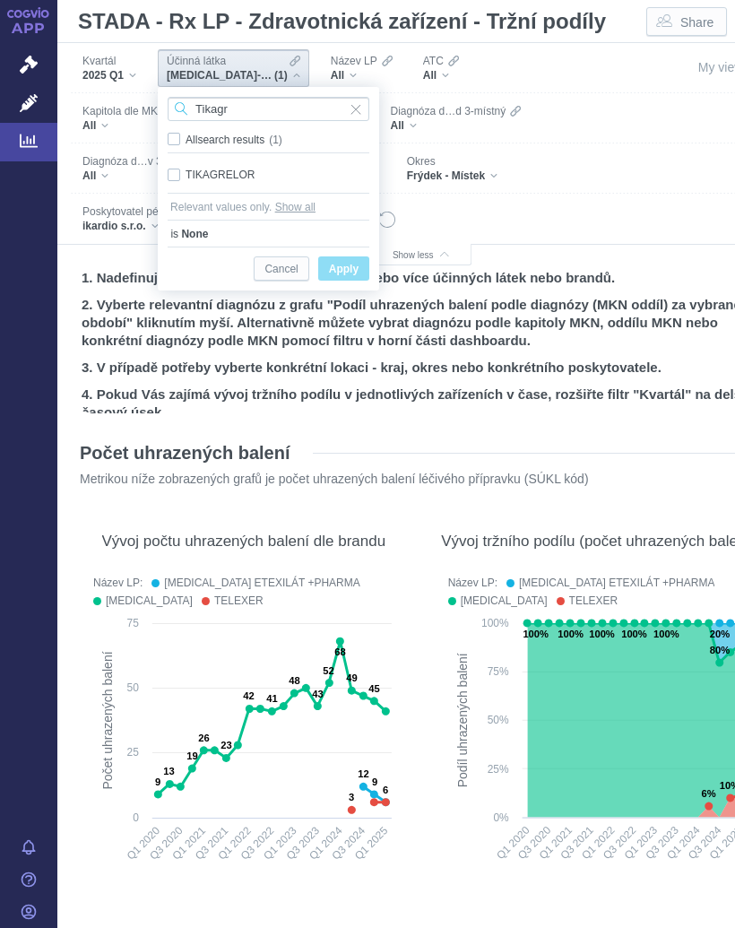
type input "Tikáte"
click at [269, 102] on input "Tikáte" at bounding box center [269, 109] width 202 height 24
type input "Tikagr"
click at [294, 203] on button "Show all" at bounding box center [295, 207] width 40 height 18
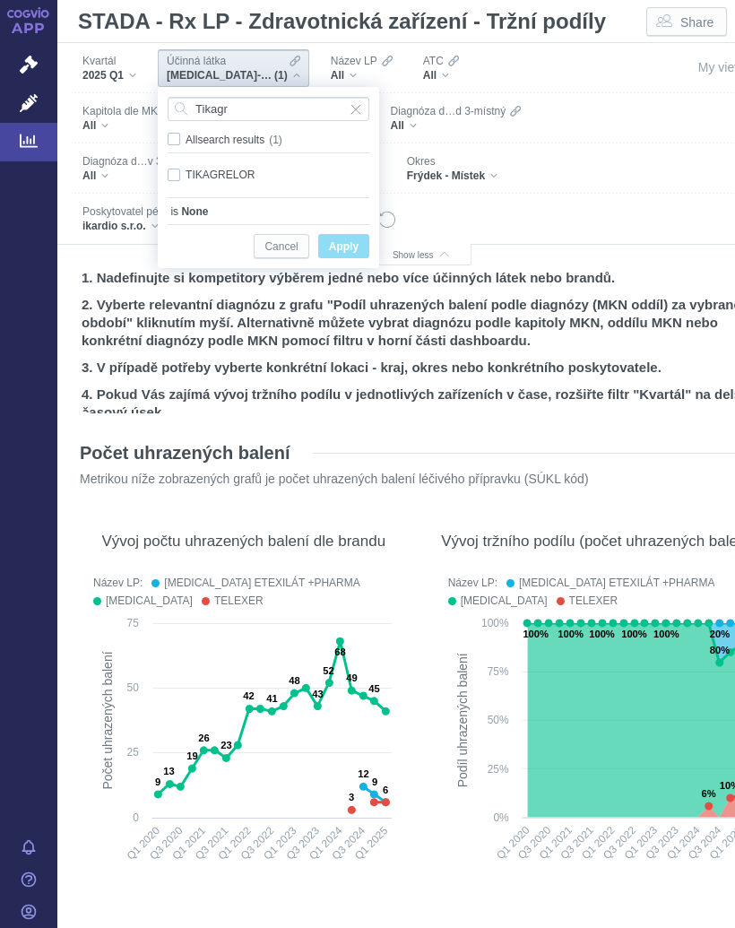
click at [0, 0] on span "Only" at bounding box center [0, 0] width 0 height 0
checkbox input "true"
click at [349, 239] on span "Apply" at bounding box center [344, 247] width 30 height 22
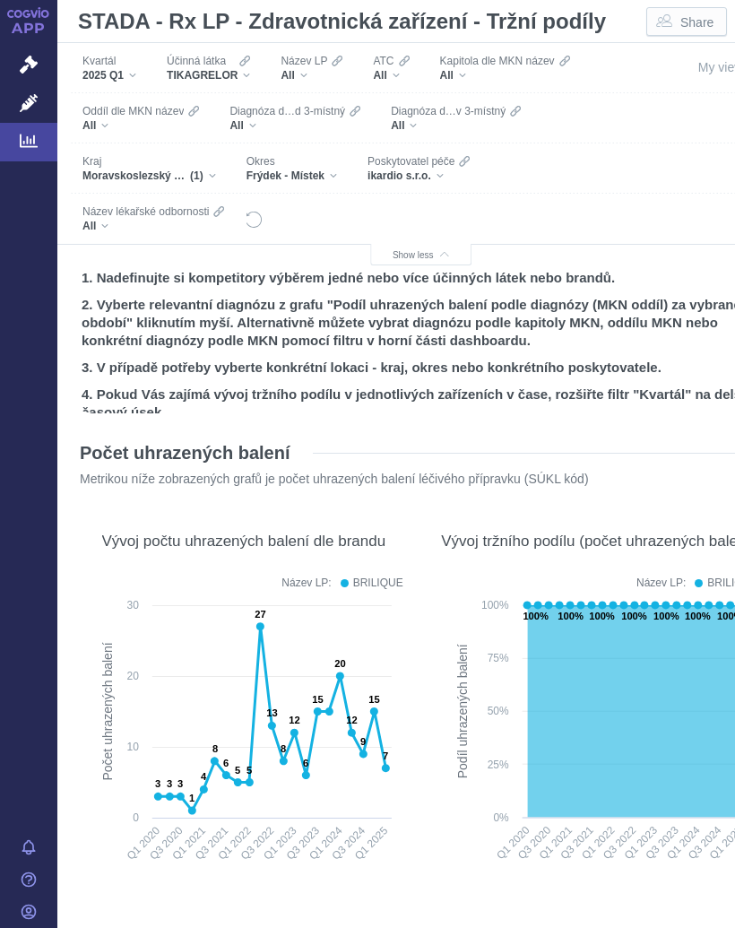
click at [384, 769] on icon at bounding box center [386, 768] width 8 height 8
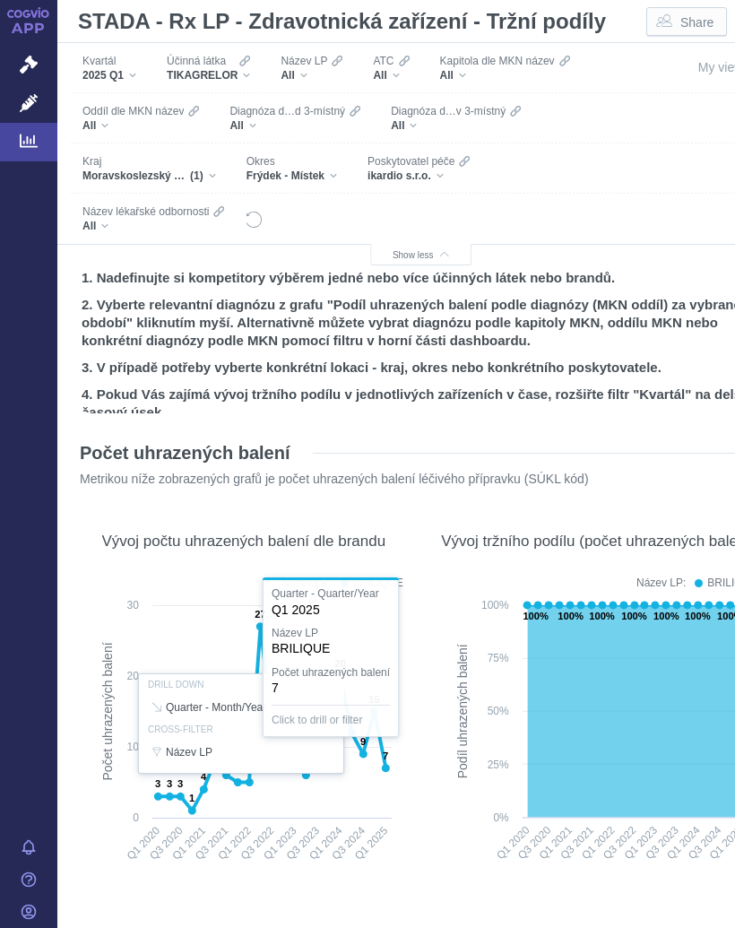
click at [439, 800] on icon "Created with Highcharts 12.2.0 Podíl uhrazených balení 100% 100% 100% 100% 100%…" at bounding box center [598, 736] width 319 height 281
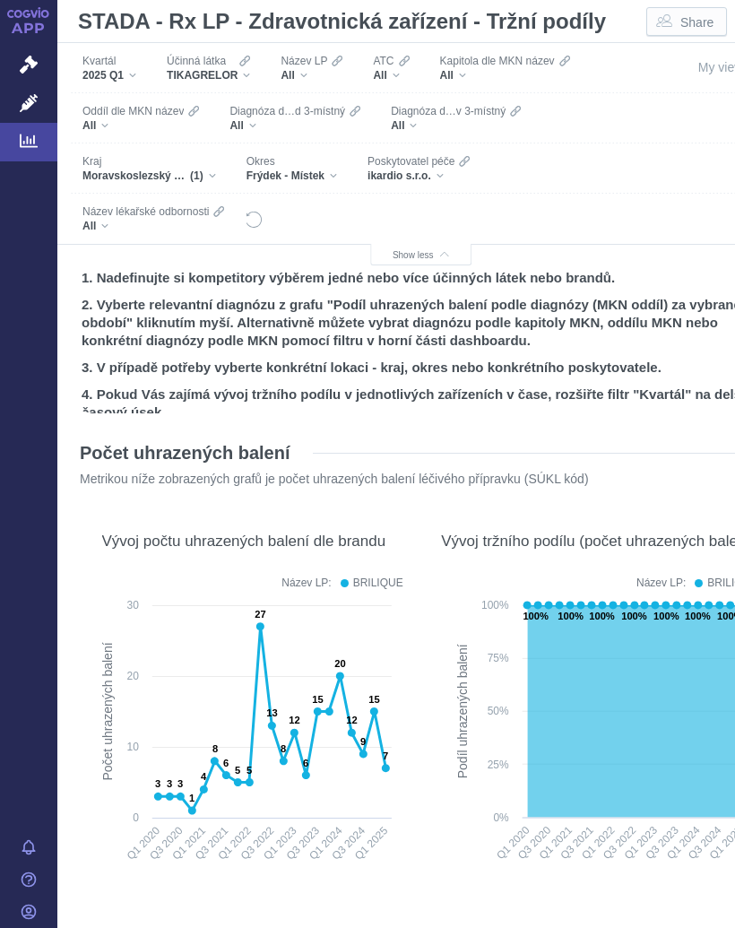
click at [240, 76] on div "TIKAGRELOR" at bounding box center [208, 75] width 83 height 14
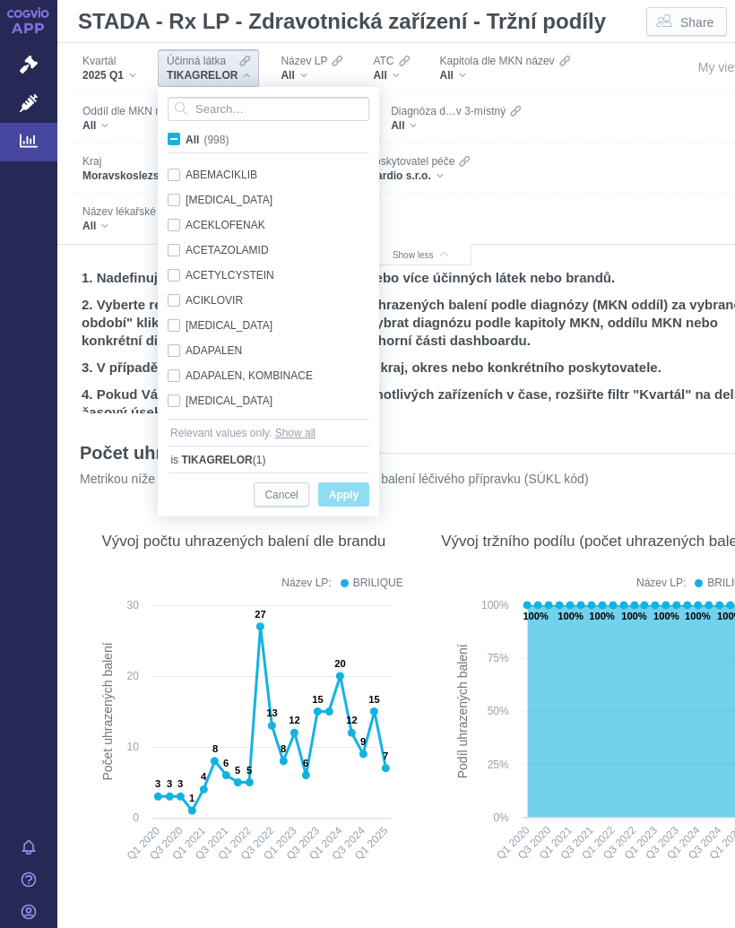
click at [212, 105] on input "Search attribute values" at bounding box center [269, 109] width 202 height 24
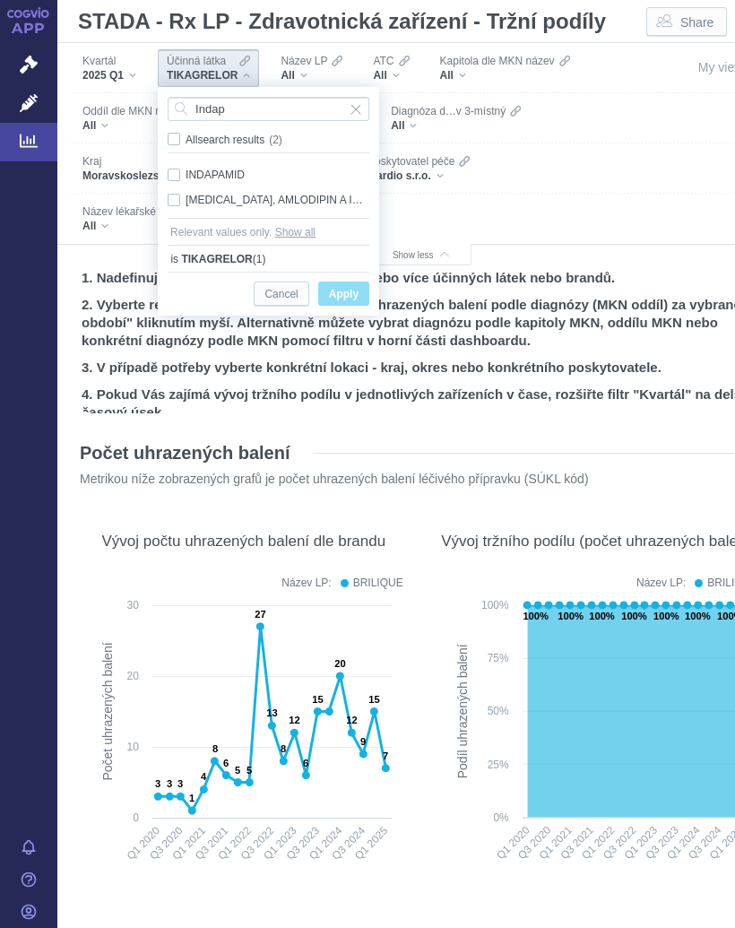
type input "Indap"
click at [250, 189] on div "[MEDICAL_DATA], AMLODIPIN A INDAPAMID Only" at bounding box center [269, 199] width 220 height 25
checkbox input "true"
click at [0, 0] on span "Only" at bounding box center [0, 0] width 0 height 0
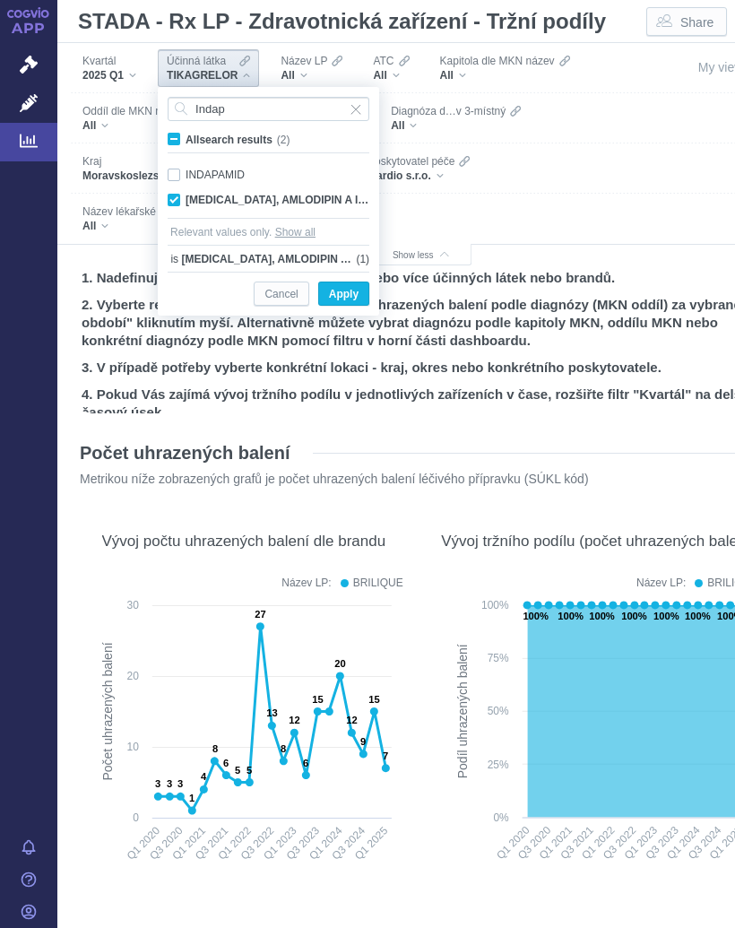
click at [341, 289] on span "Apply" at bounding box center [344, 294] width 30 height 22
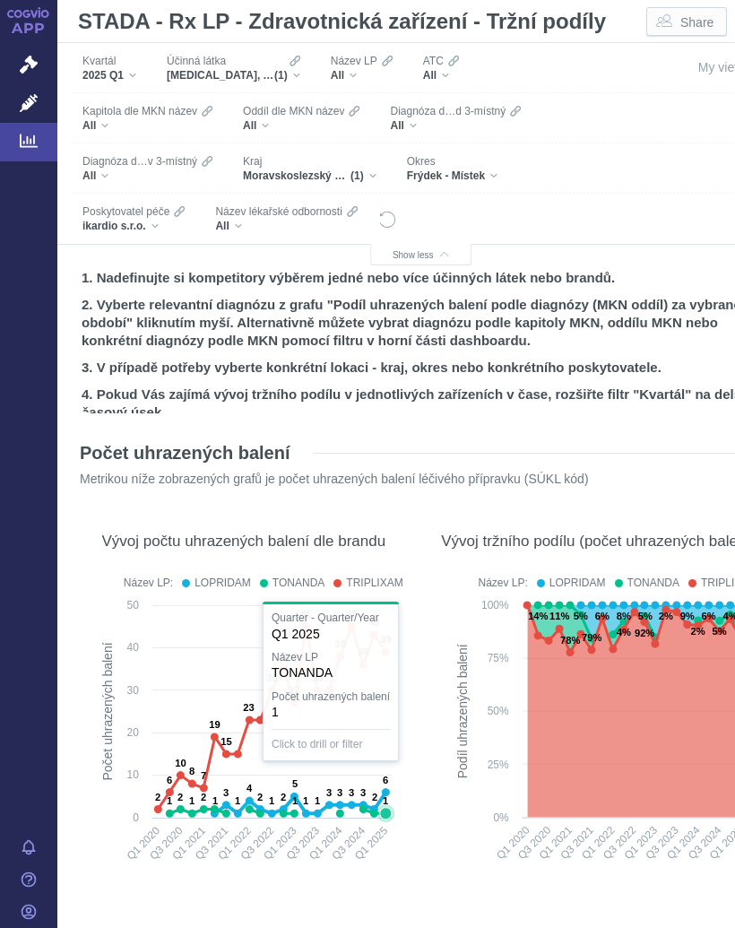
click at [387, 810] on icon at bounding box center [386, 813] width 12 height 12
